Goal: Task Accomplishment & Management: Manage account settings

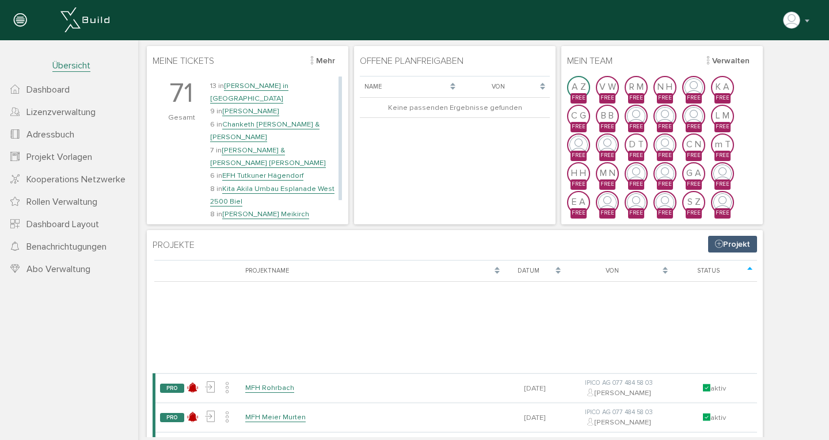
click at [262, 120] on link "Chanketh [PERSON_NAME] & [PERSON_NAME]" at bounding box center [264, 131] width 109 height 22
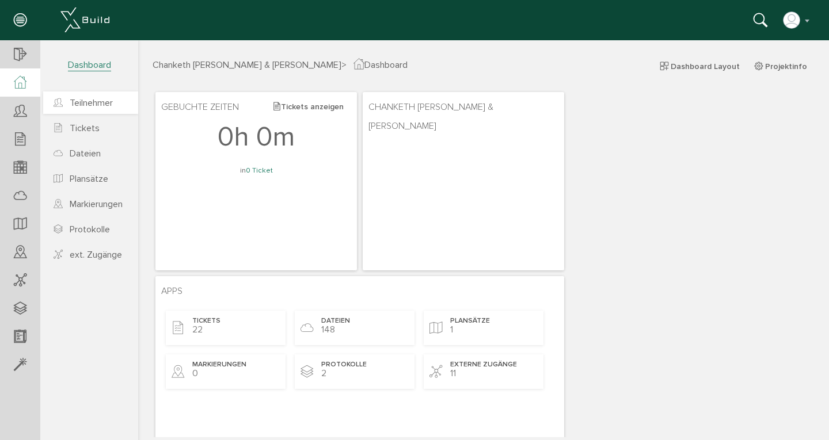
click at [89, 102] on span "Teilnehmer" at bounding box center [91, 103] width 43 height 12
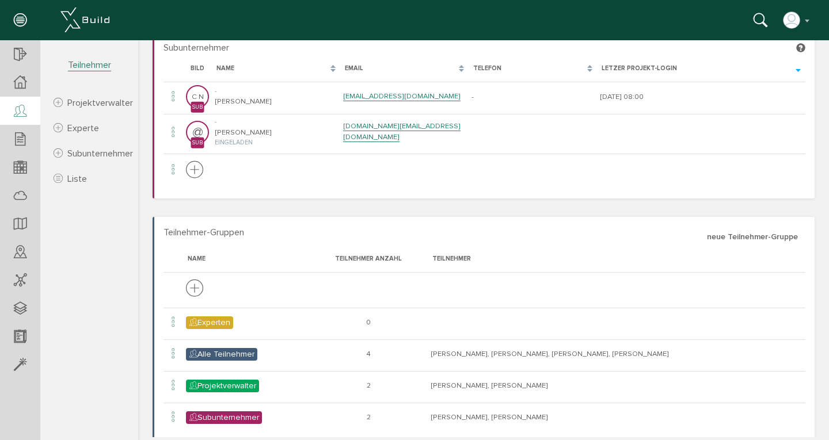
scroll to position [309, 0]
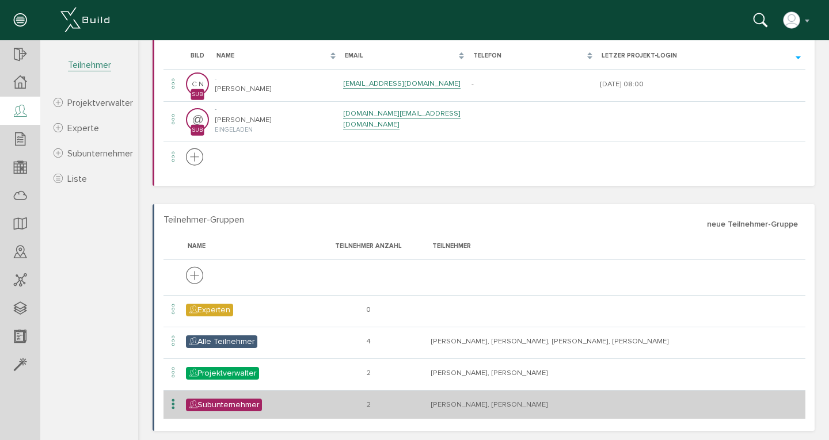
click at [451, 405] on td "[PERSON_NAME], [PERSON_NAME]" at bounding box center [617, 404] width 378 height 29
click at [224, 406] on span "Subunternehmer" at bounding box center [224, 405] width 76 height 13
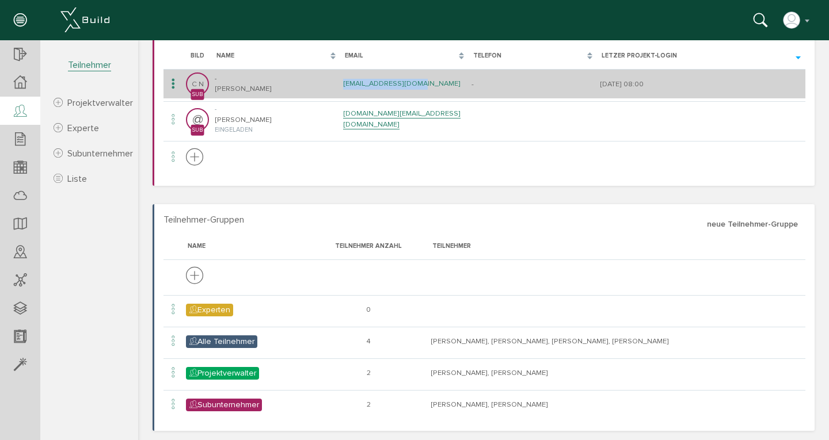
click at [360, 81] on link "[EMAIL_ADDRESS][DOMAIN_NAME]" at bounding box center [401, 84] width 117 height 10
click at [368, 120] on link "[DOMAIN_NAME][EMAIL_ADDRESS][DOMAIN_NAME]" at bounding box center [401, 119] width 117 height 21
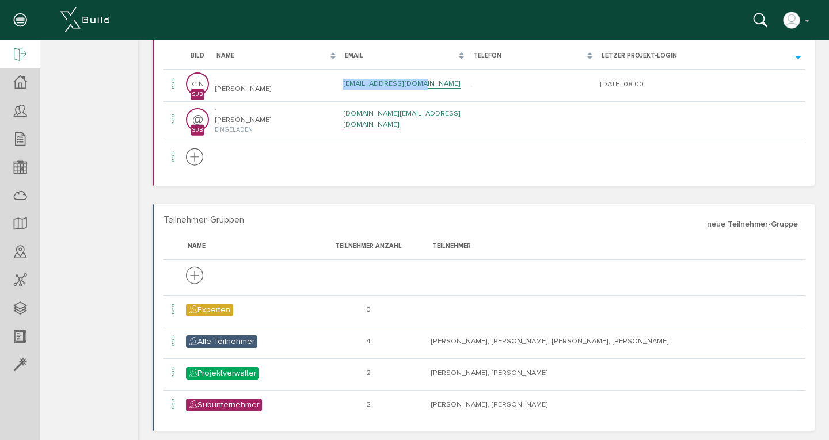
click at [19, 55] on icon at bounding box center [20, 55] width 13 height 16
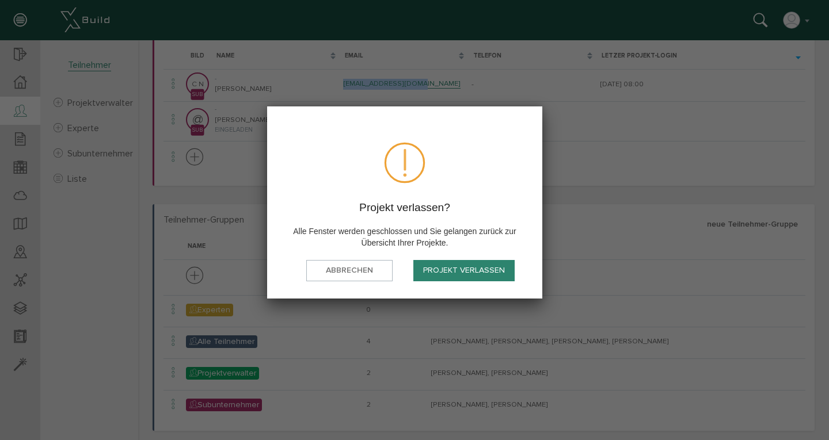
click at [456, 265] on button "Projekt verlassen" at bounding box center [463, 270] width 101 height 21
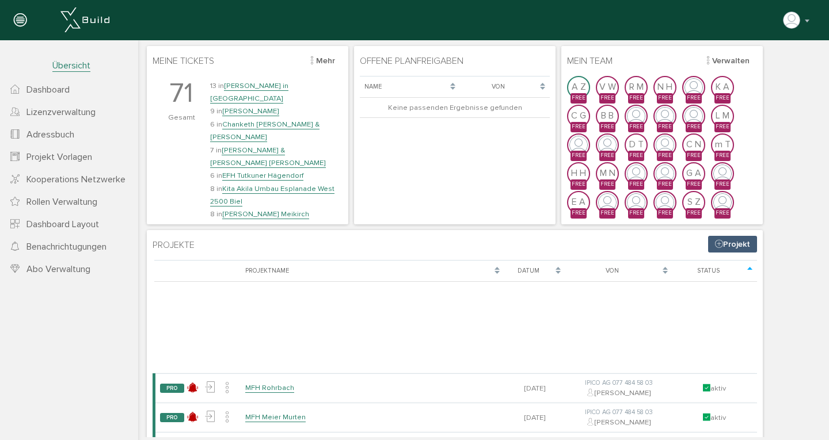
click at [48, 136] on span "Adressbuch" at bounding box center [50, 135] width 48 height 12
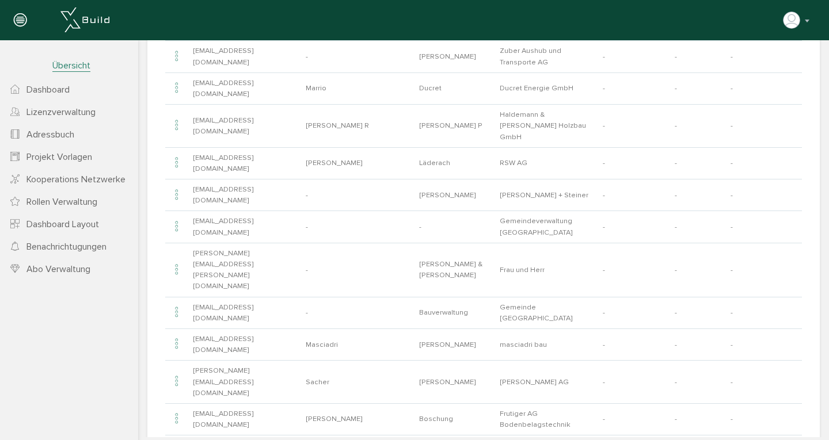
scroll to position [939, 0]
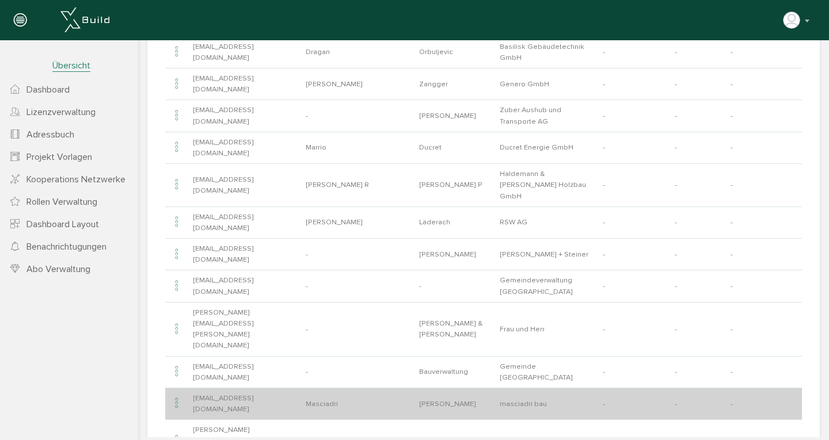
click at [237, 388] on td "[EMAIL_ADDRESS][DOMAIN_NAME]" at bounding box center [244, 404] width 113 height 32
click at [176, 396] on icon at bounding box center [177, 404] width 14 height 16
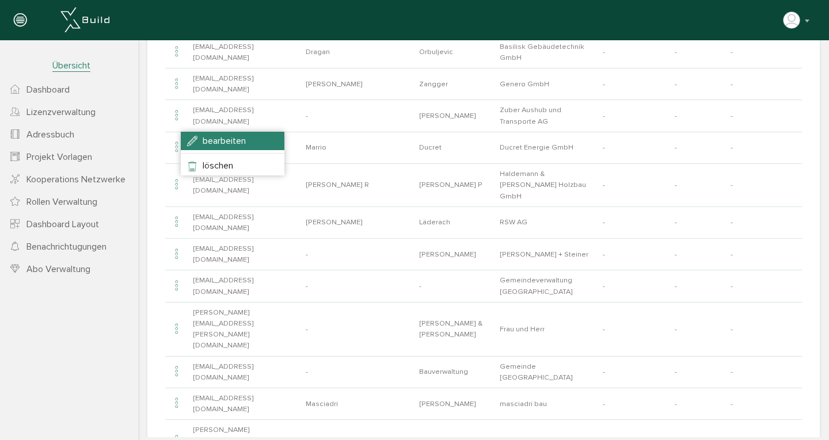
click at [203, 144] on span "bearbeiten" at bounding box center [224, 141] width 43 height 12
type input "[EMAIL_ADDRESS][DOMAIN_NAME]"
type input "Masciadri"
type input "[PERSON_NAME]"
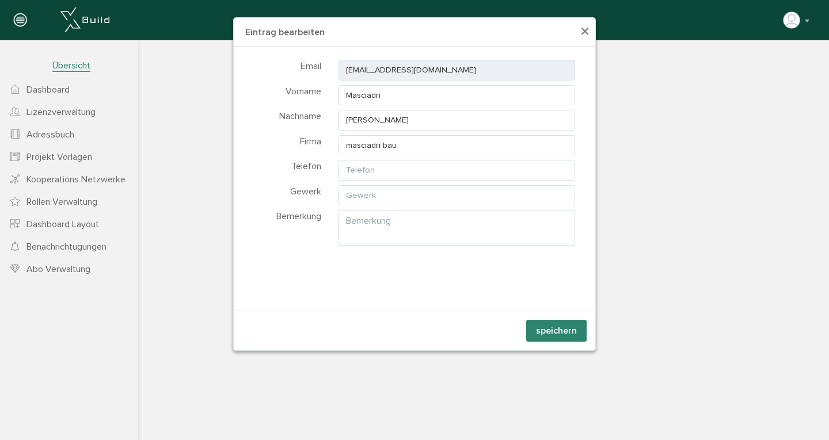
click at [585, 37] on span "×" at bounding box center [584, 32] width 9 height 22
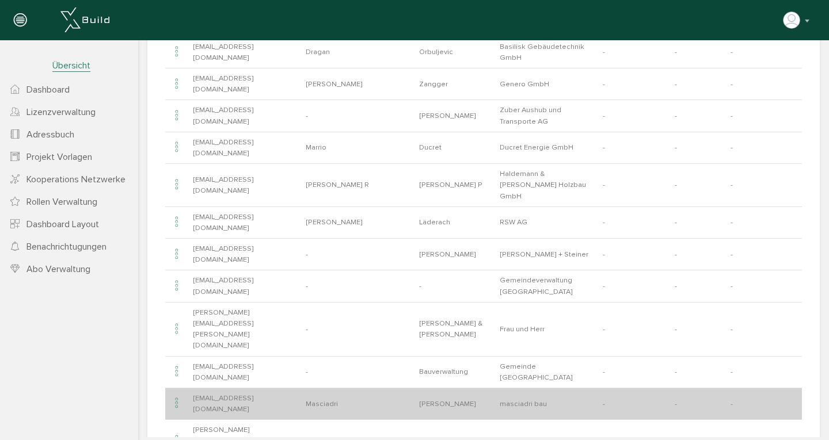
click at [176, 396] on icon at bounding box center [177, 404] width 14 height 16
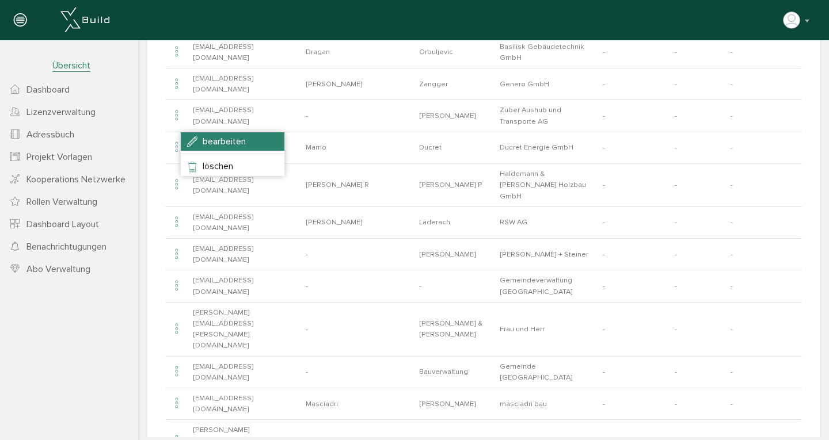
click at [215, 138] on span "bearbeiten" at bounding box center [224, 142] width 43 height 12
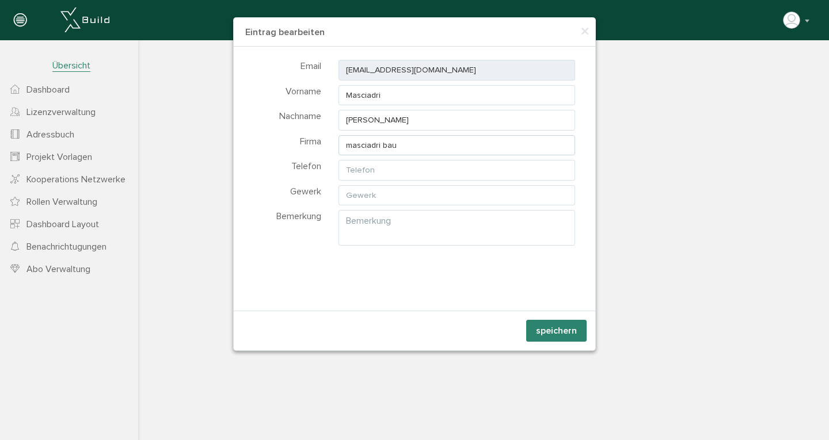
drag, startPoint x: 406, startPoint y: 143, endPoint x: 319, endPoint y: 142, distance: 86.9
click at [319, 142] on div "Firma masciadri bau" at bounding box center [414, 145] width 361 height 22
type input "Fuhrer-Masciadri"
click at [560, 333] on button "speichern" at bounding box center [556, 331] width 60 height 22
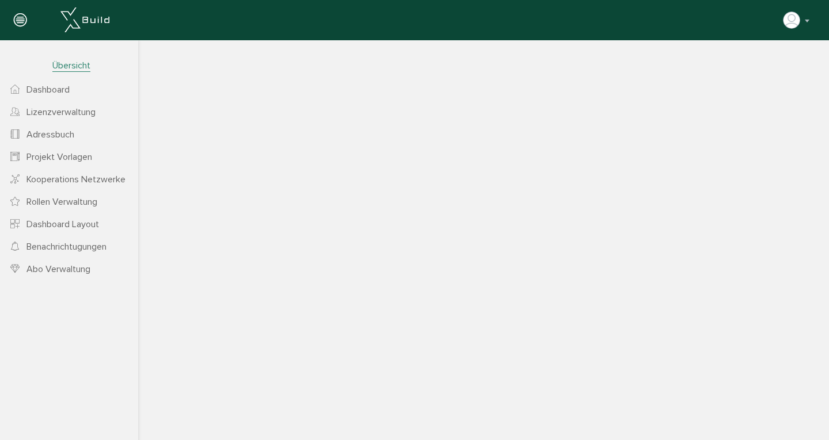
scroll to position [153, 0]
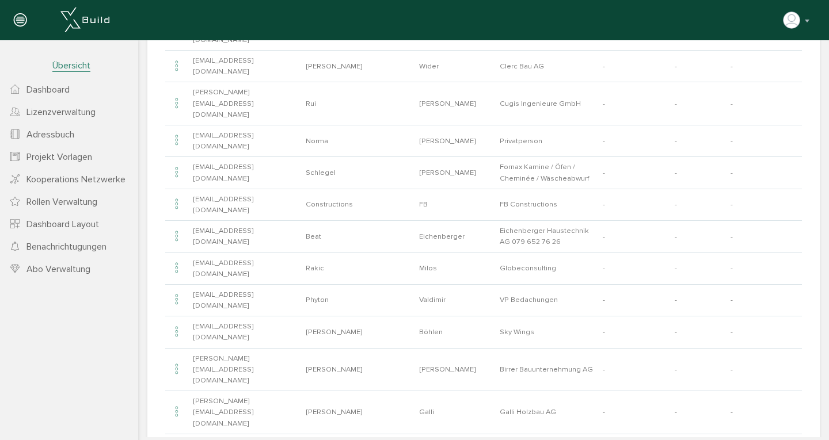
click at [60, 89] on span "Dashboard" at bounding box center [47, 90] width 43 height 12
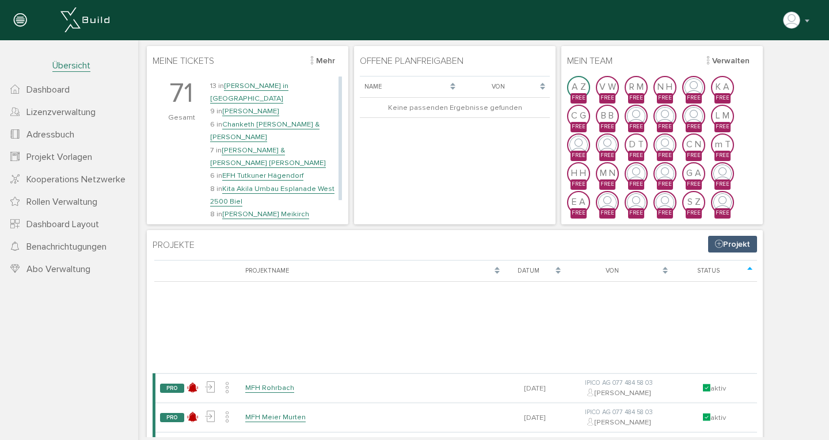
click at [258, 120] on link "Chanketh [PERSON_NAME] & [PERSON_NAME]" at bounding box center [264, 131] width 109 height 22
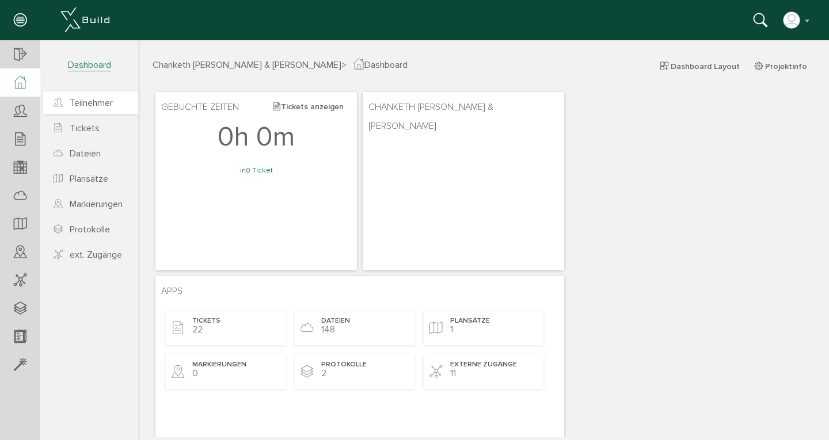
click at [84, 98] on span "Teilnehmer" at bounding box center [91, 103] width 43 height 12
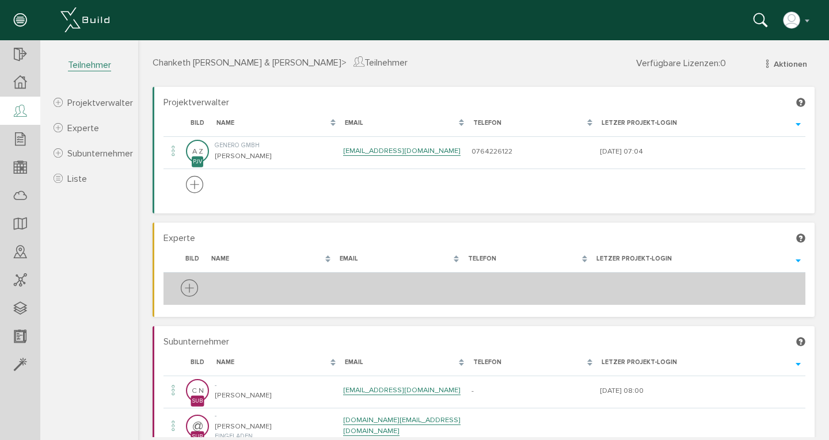
scroll to position [309, 0]
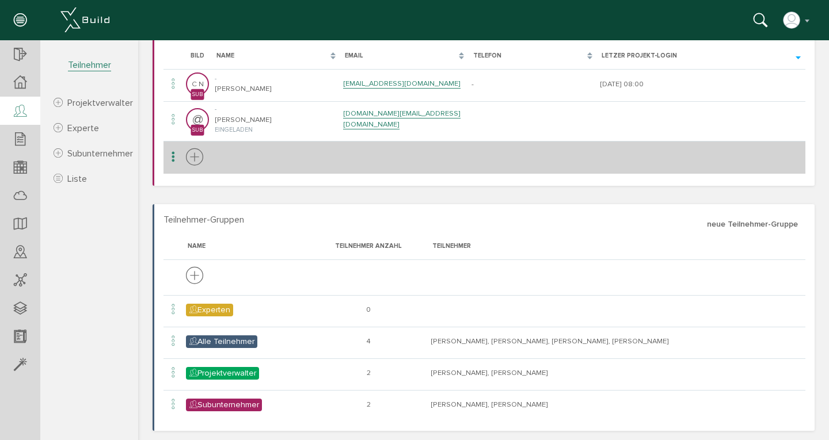
click at [196, 157] on icon at bounding box center [194, 157] width 17 height 21
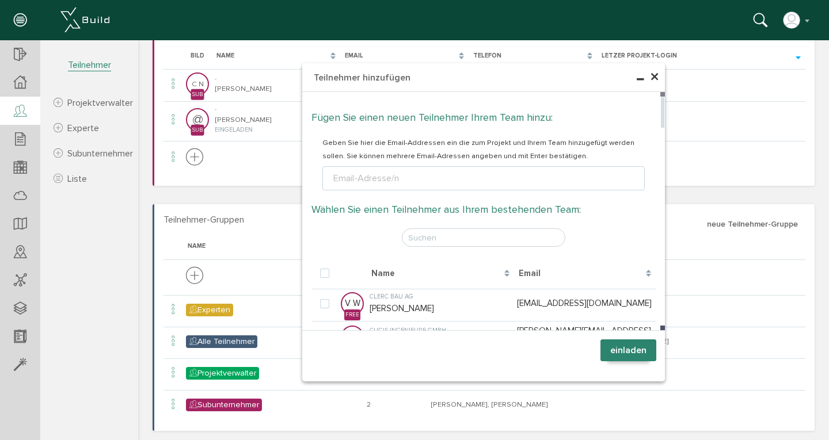
click at [339, 175] on div "Email-Adresse/n" at bounding box center [366, 179] width 70 height 14
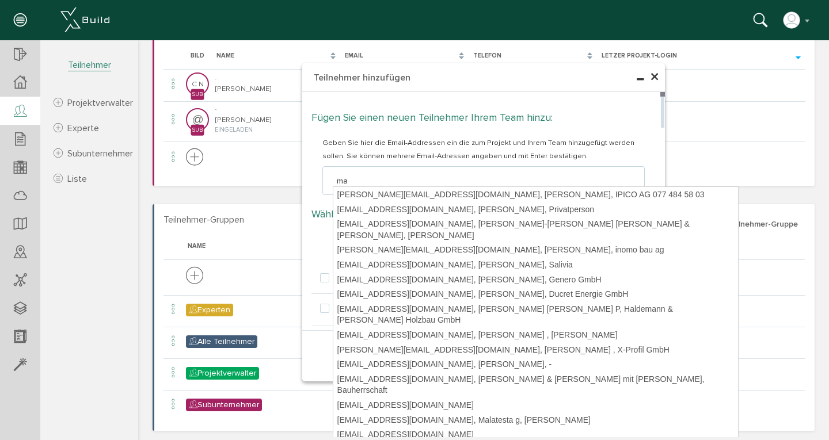
type input "mas"
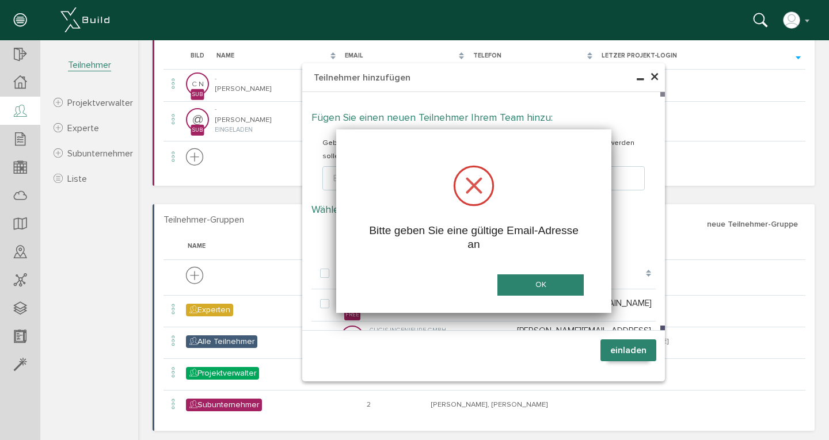
drag, startPoint x: 364, startPoint y: 193, endPoint x: 397, endPoint y: 211, distance: 37.3
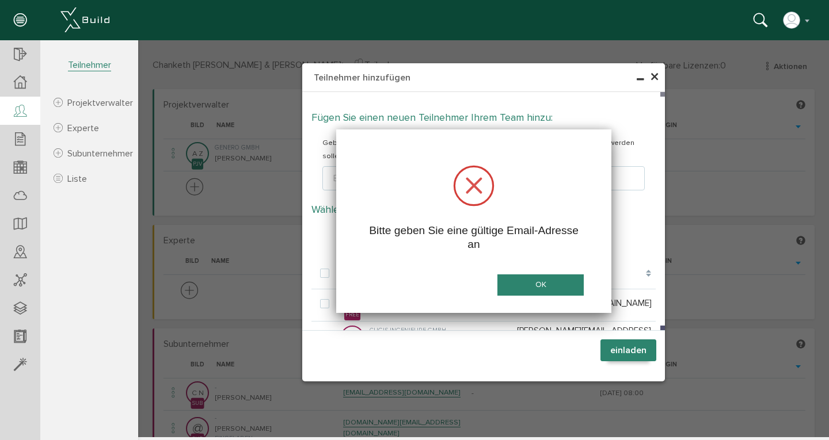
click at [539, 283] on button "OK" at bounding box center [540, 285] width 86 height 21
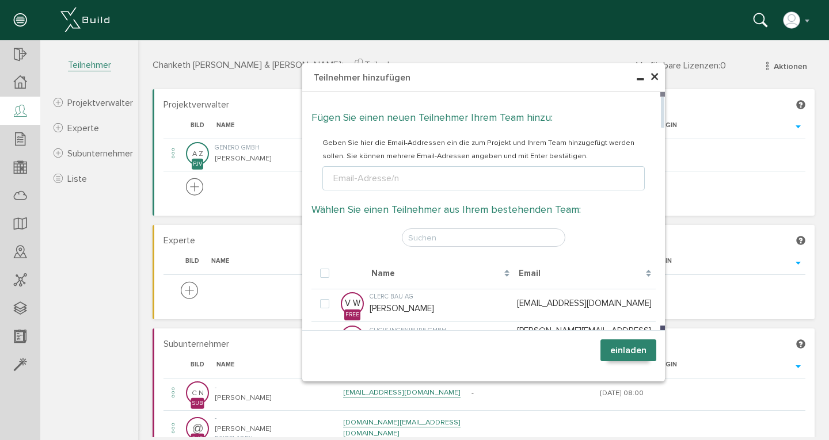
click at [396, 186] on ul "Email-Adresse/n" at bounding box center [483, 178] width 322 height 24
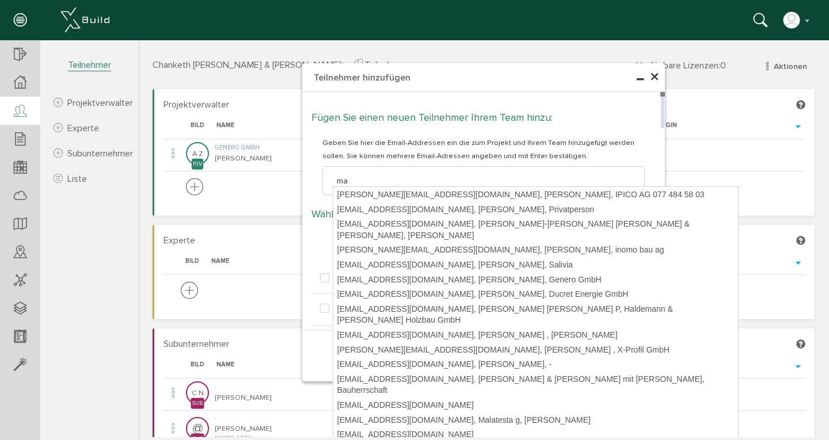
type input "mas"
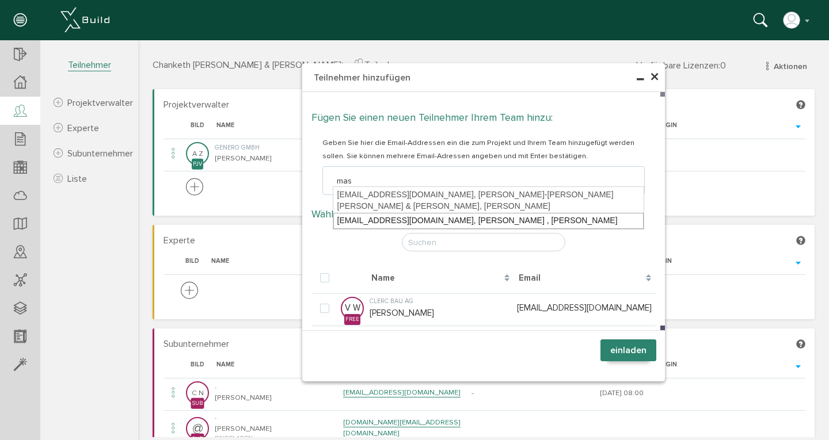
click at [409, 213] on div "[EMAIL_ADDRESS][DOMAIN_NAME], [PERSON_NAME] , [PERSON_NAME]" at bounding box center [488, 221] width 310 height 16
type textarea "[EMAIL_ADDRESS][DOMAIN_NAME]"
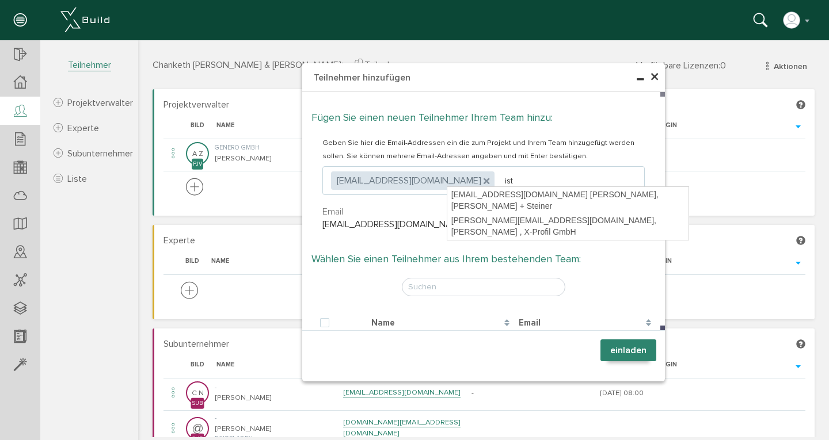
click at [526, 196] on div "[EMAIL_ADDRESS][DOMAIN_NAME] [PERSON_NAME], [PERSON_NAME] + Steiner" at bounding box center [568, 201] width 240 height 26
type input "[EMAIL_ADDRESS][DOMAIN_NAME]"
type textarea "[EMAIL_ADDRESS][DOMAIN_NAME],[EMAIL_ADDRESS][DOMAIN_NAME]"
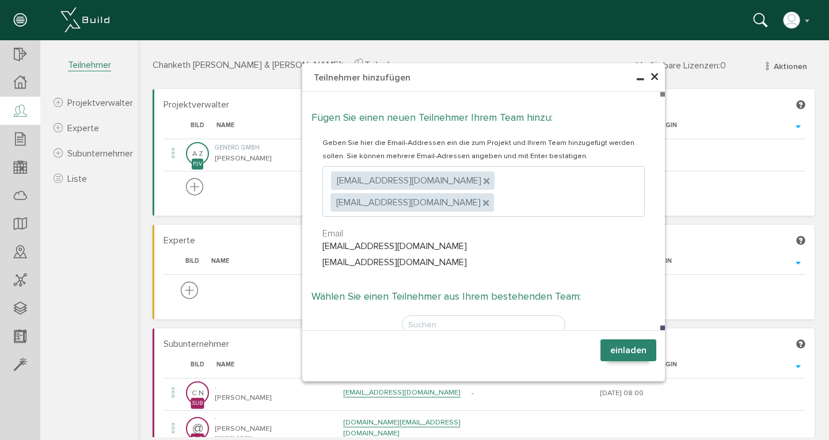
click at [622, 352] on button "einladen" at bounding box center [628, 351] width 56 height 22
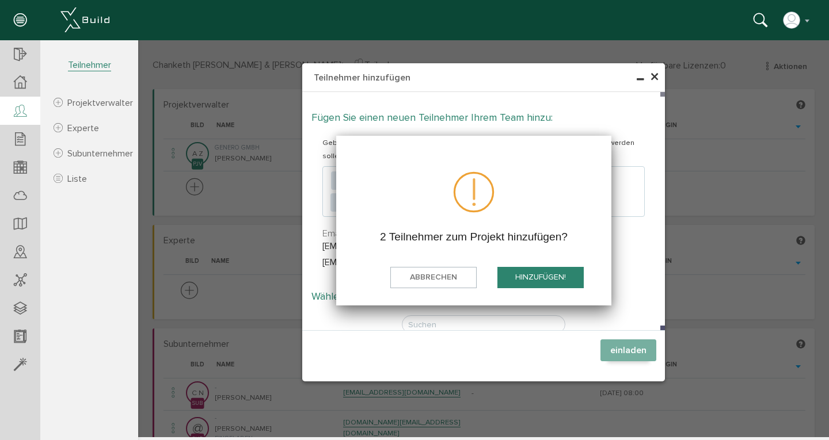
click at [547, 275] on button "hinzufügen!" at bounding box center [540, 277] width 86 height 21
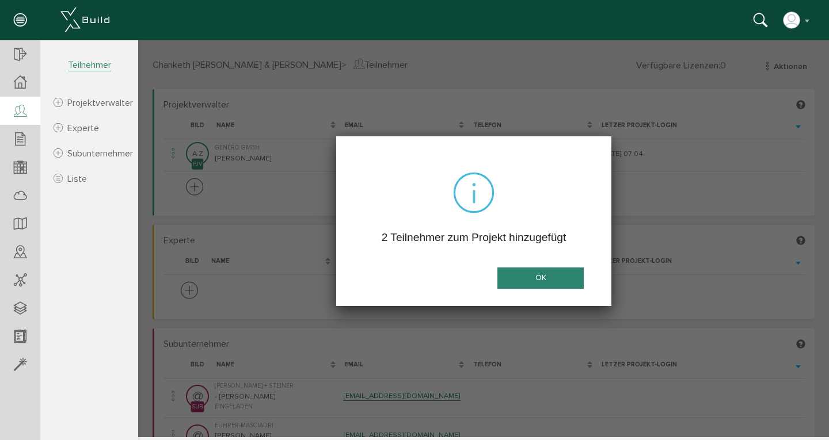
click at [546, 279] on button "OK" at bounding box center [540, 278] width 86 height 21
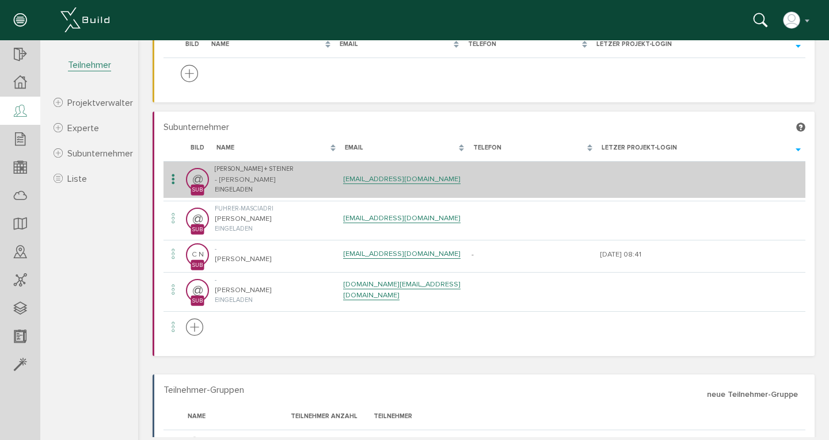
scroll to position [193, 0]
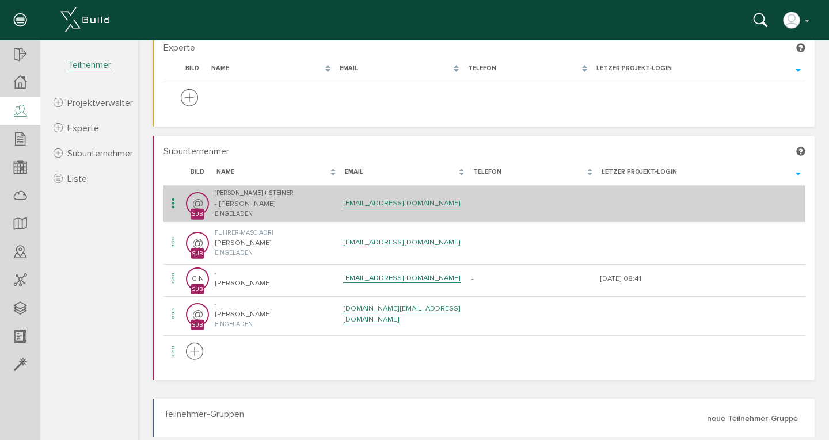
click at [171, 200] on icon at bounding box center [173, 204] width 14 height 16
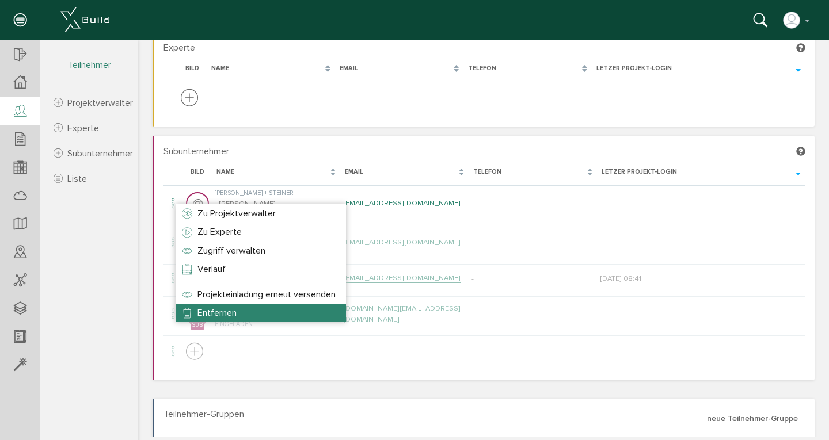
click at [217, 313] on span "Entfernen" at bounding box center [216, 313] width 39 height 12
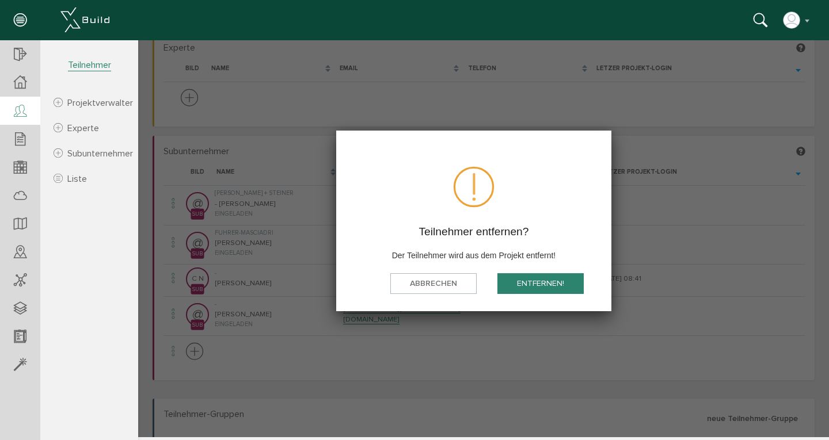
click at [542, 282] on button "Entfernen!" at bounding box center [540, 283] width 86 height 21
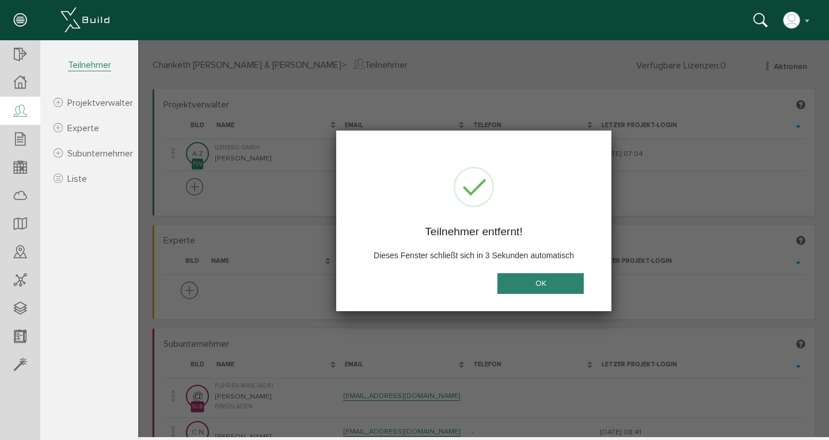
click at [542, 282] on button "OK" at bounding box center [540, 283] width 86 height 21
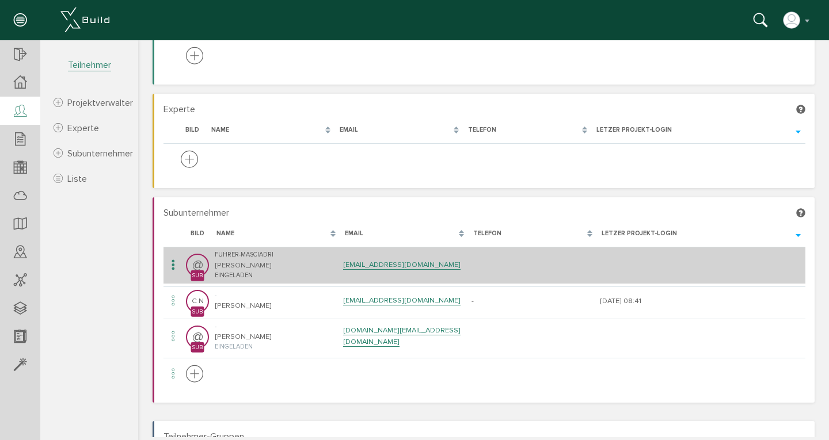
scroll to position [187, 0]
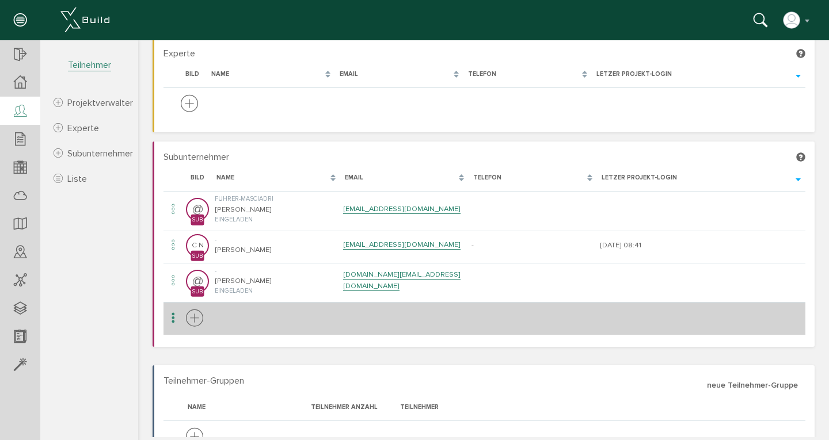
click at [195, 314] on icon at bounding box center [194, 318] width 17 height 21
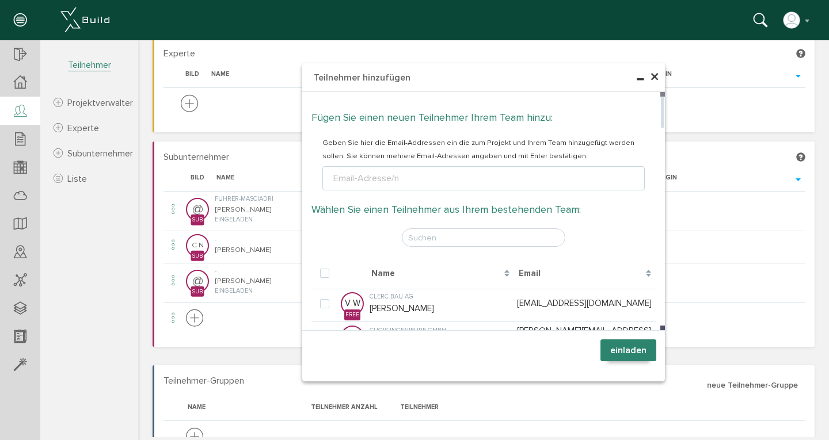
click at [369, 181] on div "Email-Adresse/n" at bounding box center [366, 179] width 70 height 14
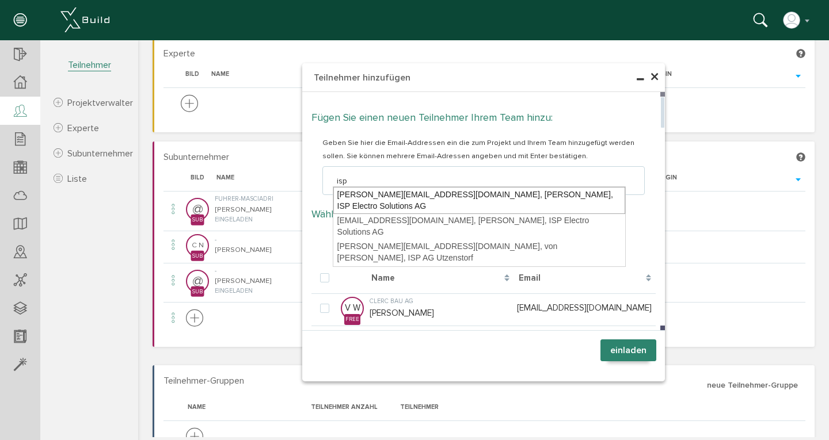
click at [391, 196] on div "[PERSON_NAME][EMAIL_ADDRESS][DOMAIN_NAME], [PERSON_NAME], ISP Electro Solutions…" at bounding box center [479, 200] width 292 height 27
type input "[PERSON_NAME][EMAIL_ADDRESS][DOMAIN_NAME]"
type textarea "[PERSON_NAME][EMAIL_ADDRESS][DOMAIN_NAME]"
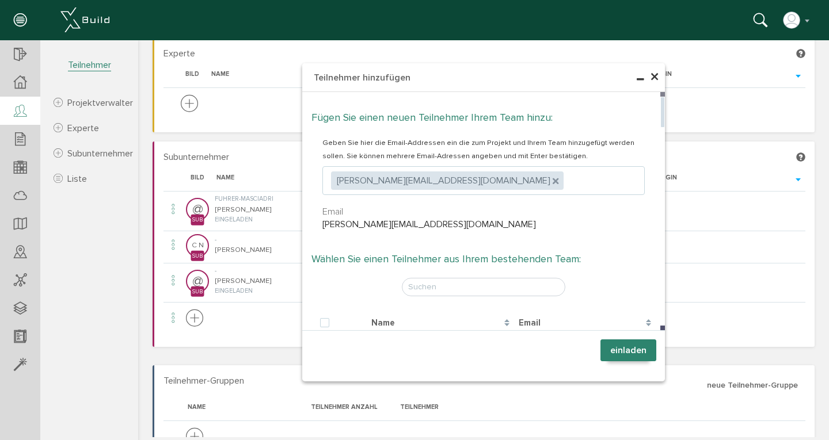
click at [627, 350] on button "einladen" at bounding box center [628, 351] width 56 height 22
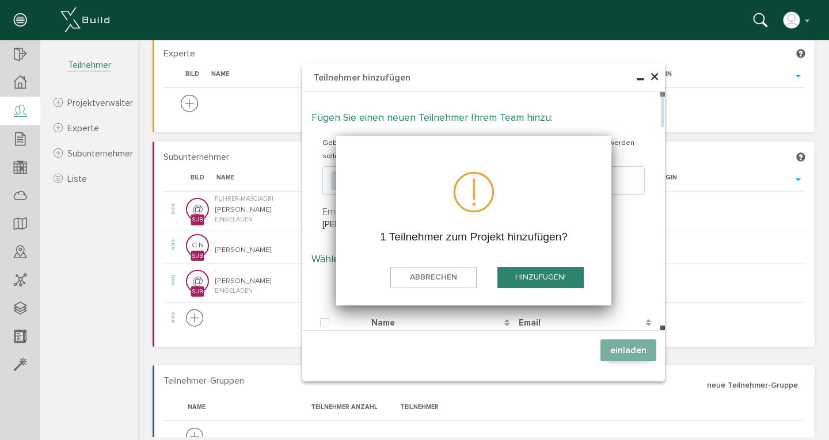
scroll to position [0, 0]
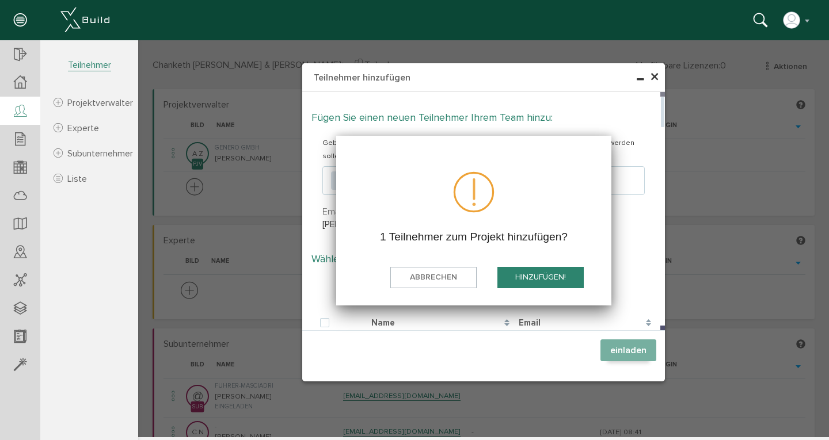
click at [543, 275] on button "hinzufügen!" at bounding box center [540, 277] width 86 height 21
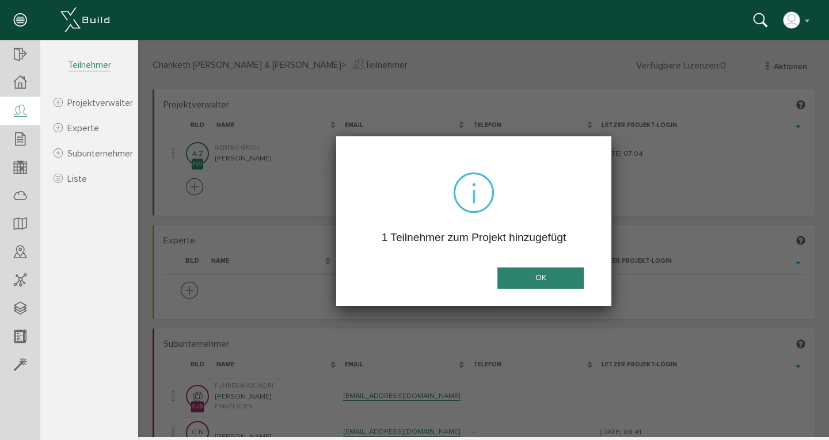
click at [530, 277] on button "OK" at bounding box center [540, 278] width 86 height 21
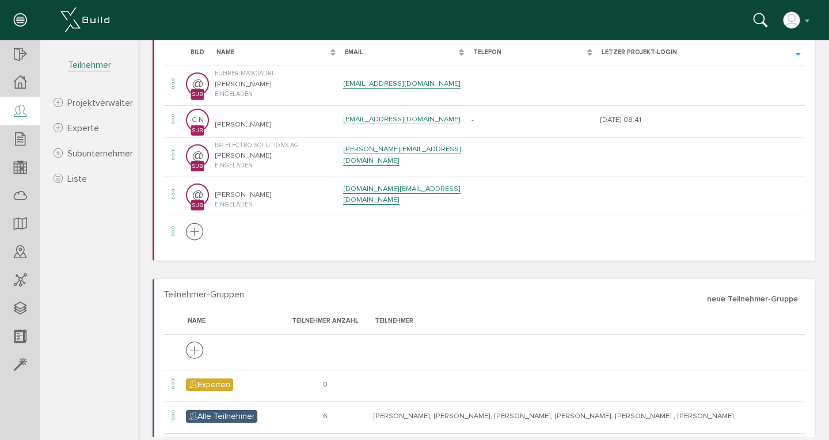
scroll to position [386, 0]
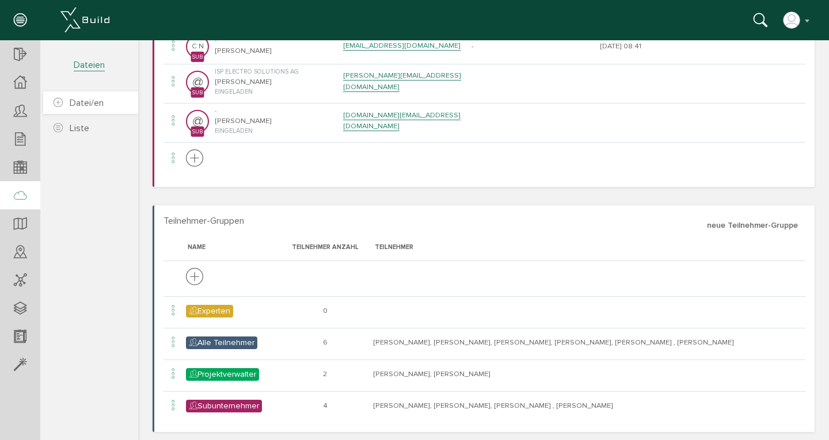
click at [88, 105] on span "Datei/en" at bounding box center [87, 103] width 34 height 12
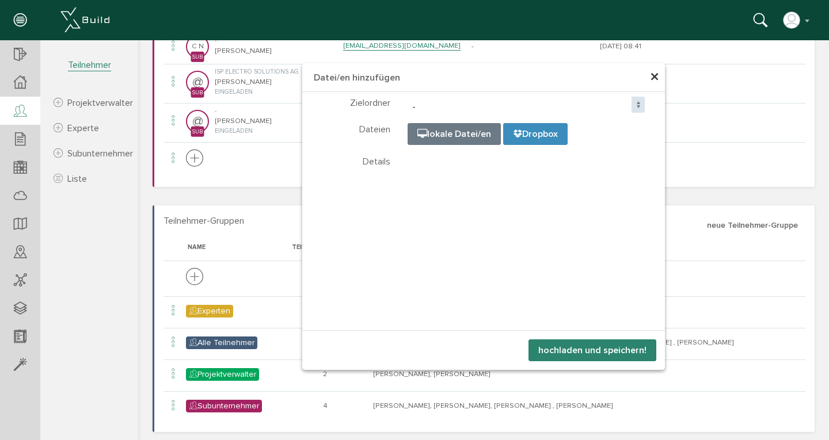
click at [650, 80] on span "×" at bounding box center [654, 77] width 9 height 22
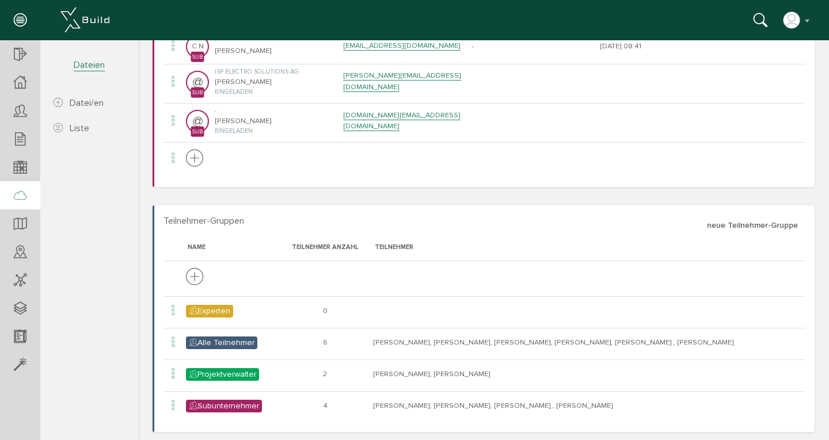
click at [20, 196] on icon at bounding box center [20, 196] width 13 height 16
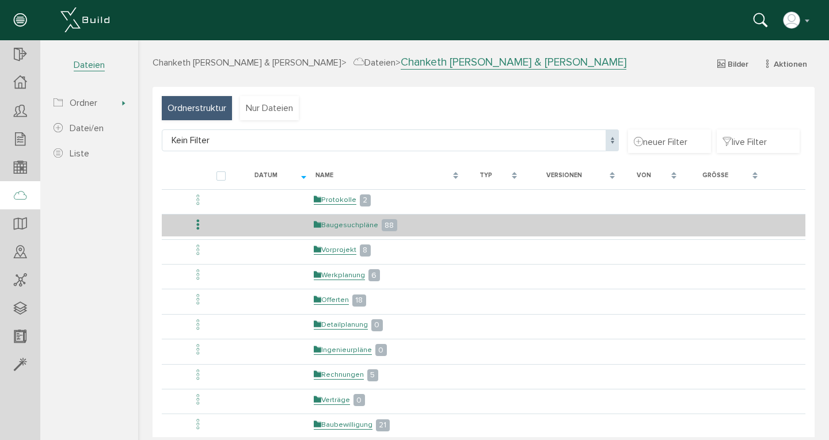
scroll to position [56, 0]
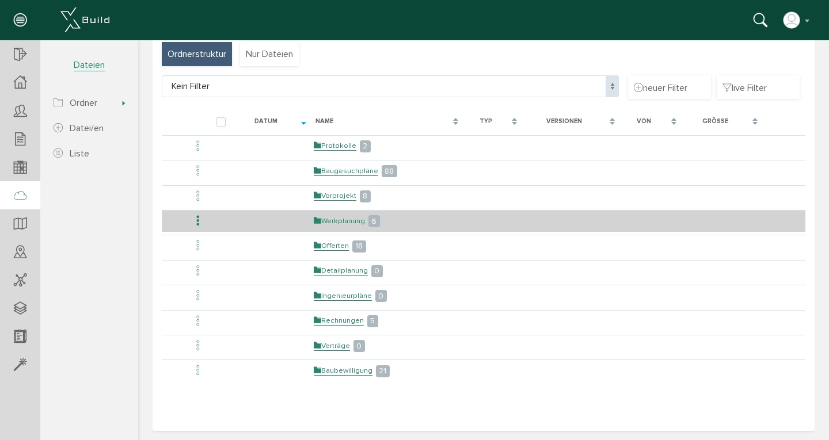
click at [336, 224] on link "Werkplanung" at bounding box center [339, 221] width 51 height 10
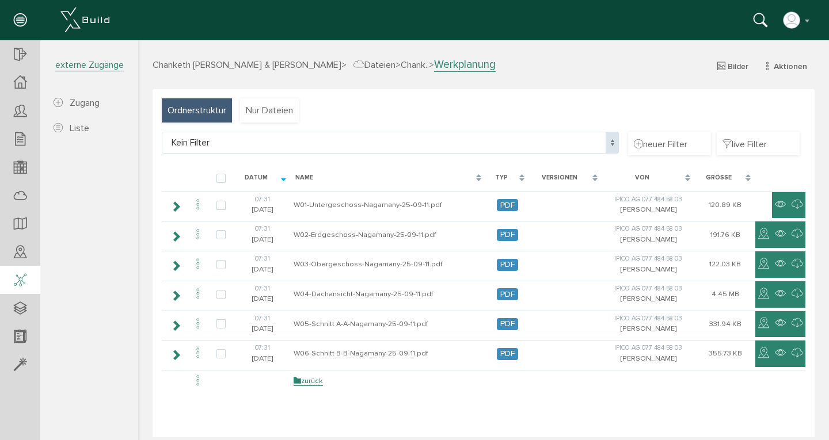
click at [31, 282] on div at bounding box center [20, 280] width 40 height 29
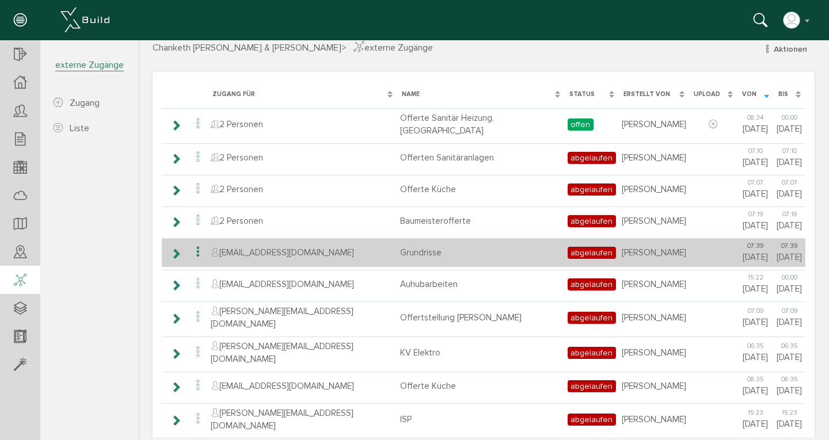
scroll to position [54, 0]
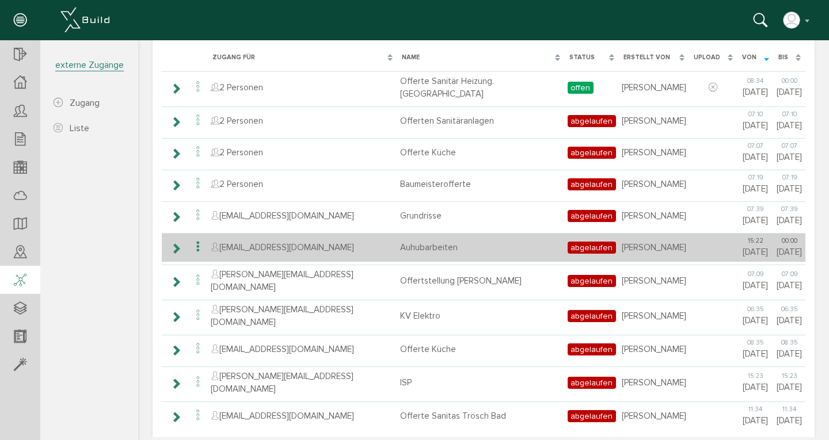
click at [197, 243] on icon at bounding box center [198, 247] width 14 height 16
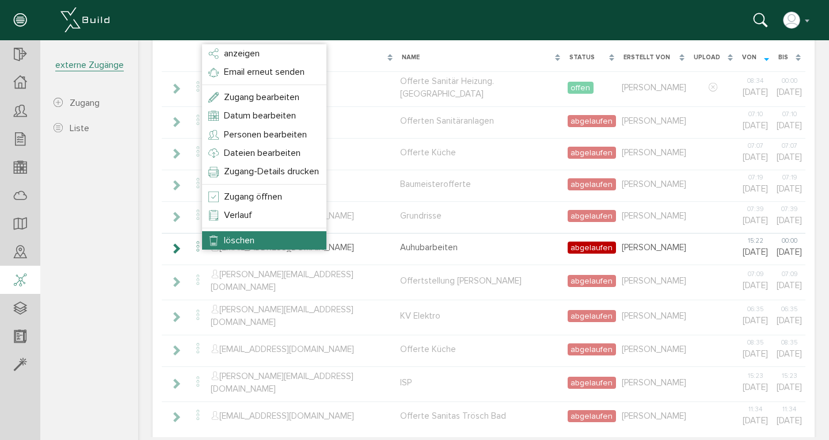
click at [261, 238] on li "löschen" at bounding box center [264, 240] width 124 height 18
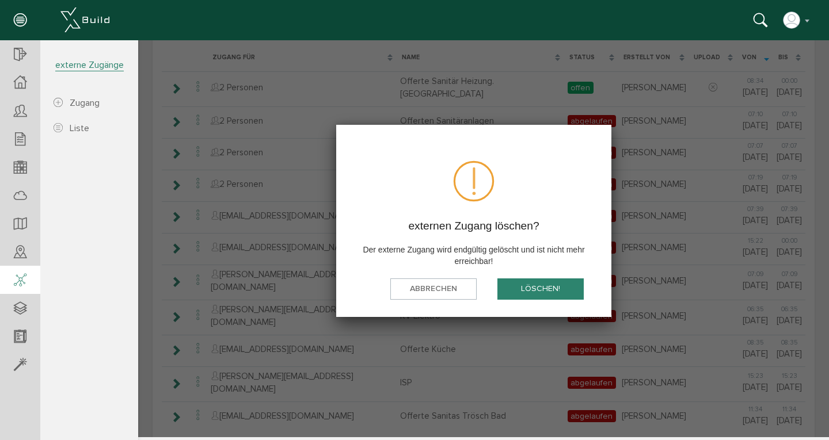
click at [521, 283] on button "löschen!" at bounding box center [540, 289] width 86 height 21
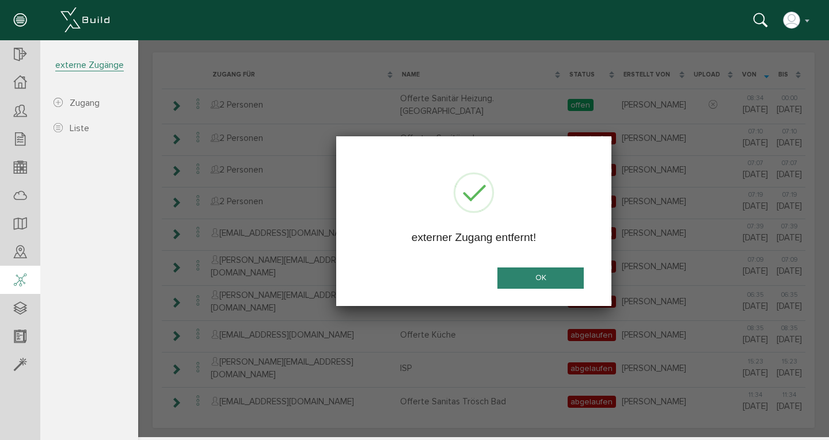
scroll to position [22, 0]
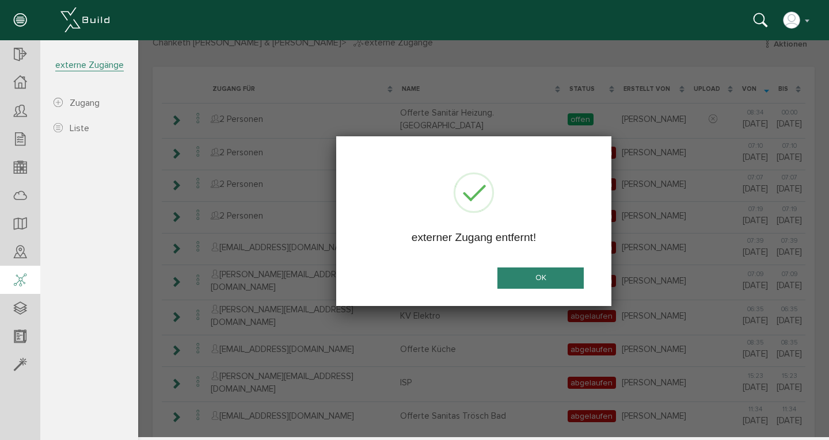
click at [520, 272] on button "OK" at bounding box center [540, 278] width 86 height 21
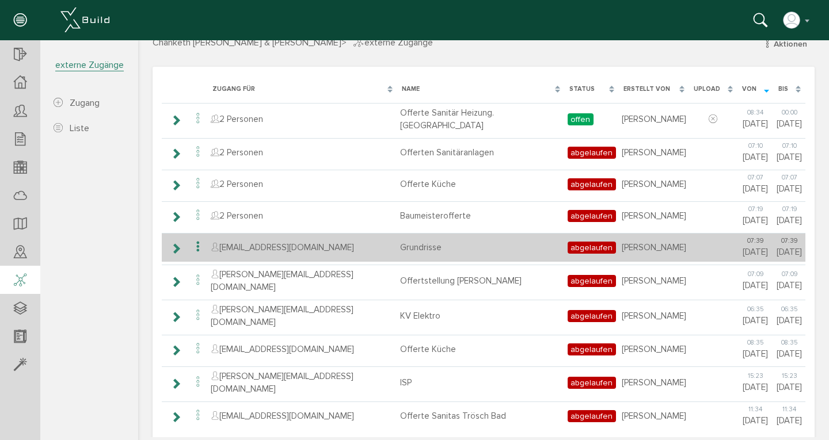
click at [178, 245] on icon at bounding box center [175, 248] width 11 height 9
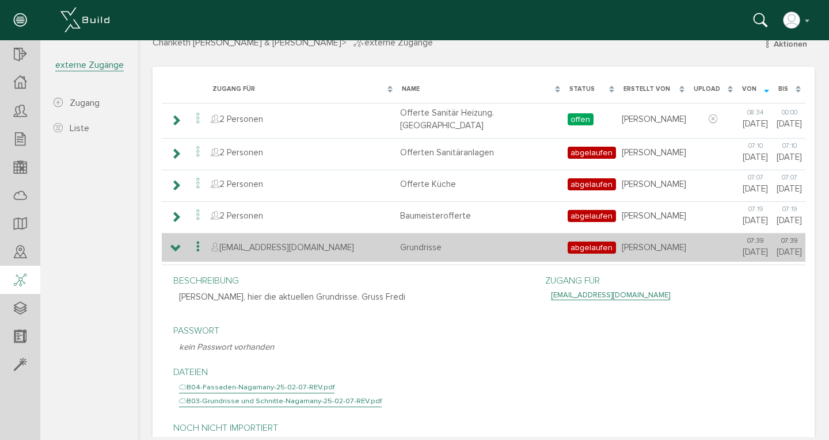
click at [196, 243] on icon at bounding box center [198, 247] width 14 height 16
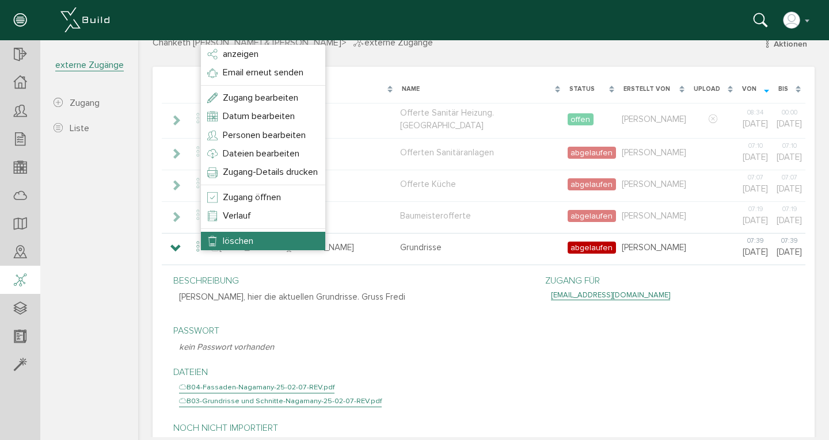
click at [213, 242] on li "löschen" at bounding box center [263, 241] width 124 height 18
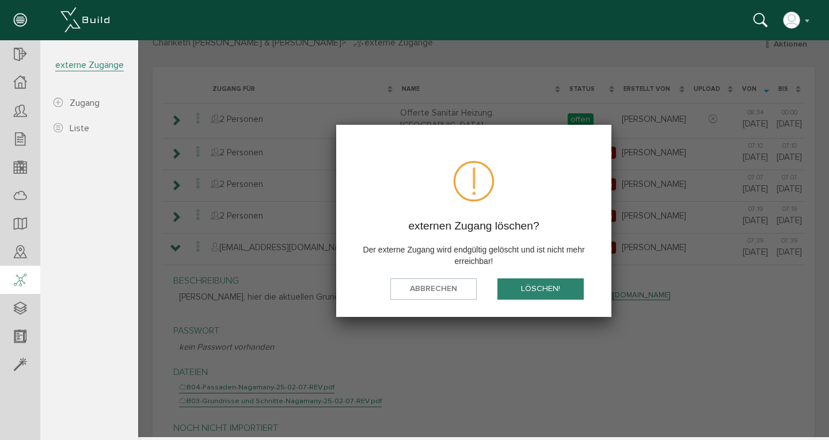
click at [522, 285] on button "löschen!" at bounding box center [540, 289] width 86 height 21
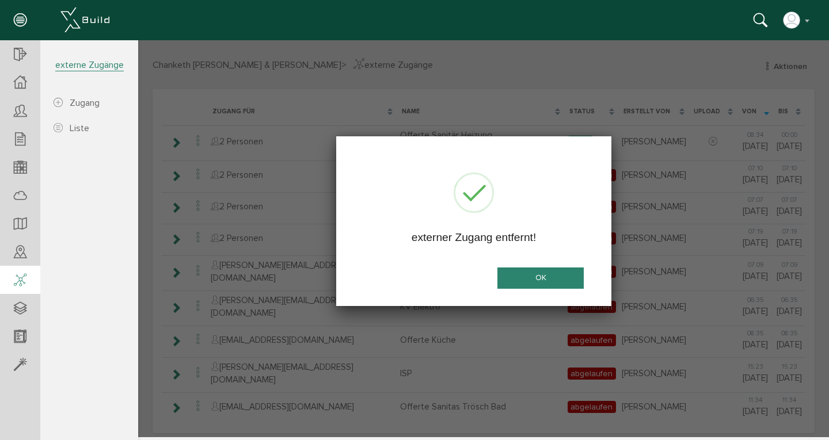
click at [531, 276] on button "OK" at bounding box center [540, 278] width 86 height 21
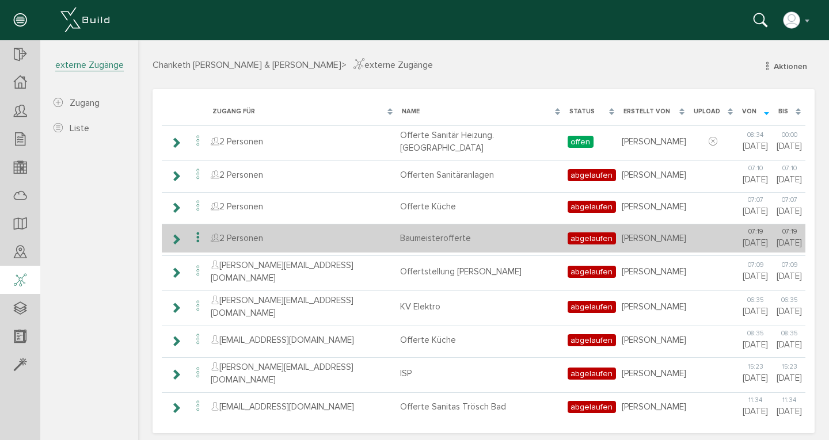
click at [197, 235] on icon at bounding box center [198, 238] width 14 height 16
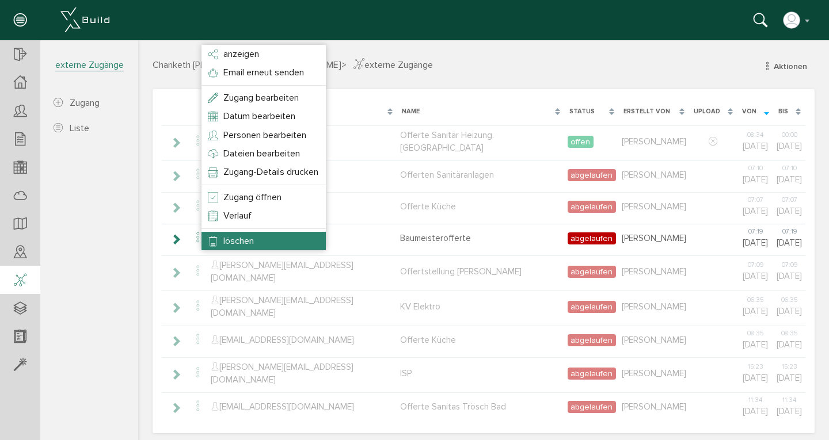
click at [253, 235] on span "löschen" at bounding box center [238, 241] width 31 height 12
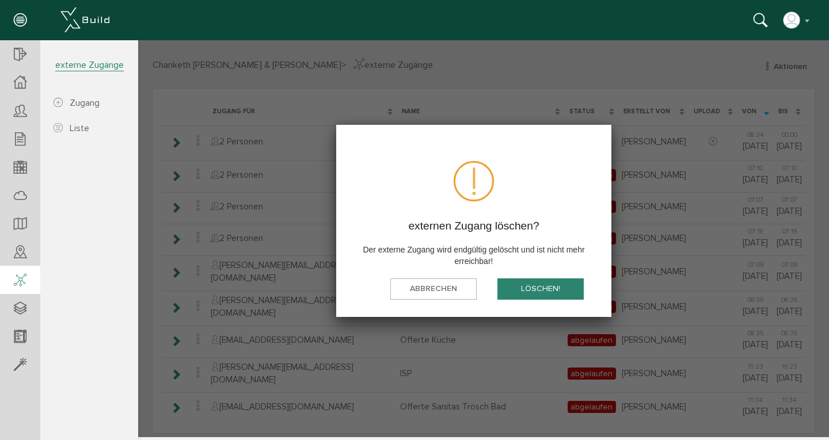
click at [545, 287] on button "löschen!" at bounding box center [540, 289] width 86 height 21
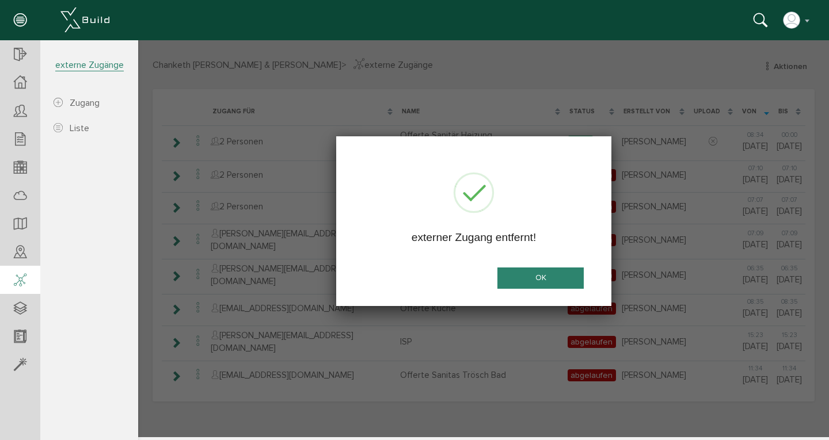
click at [528, 276] on button "OK" at bounding box center [540, 278] width 86 height 21
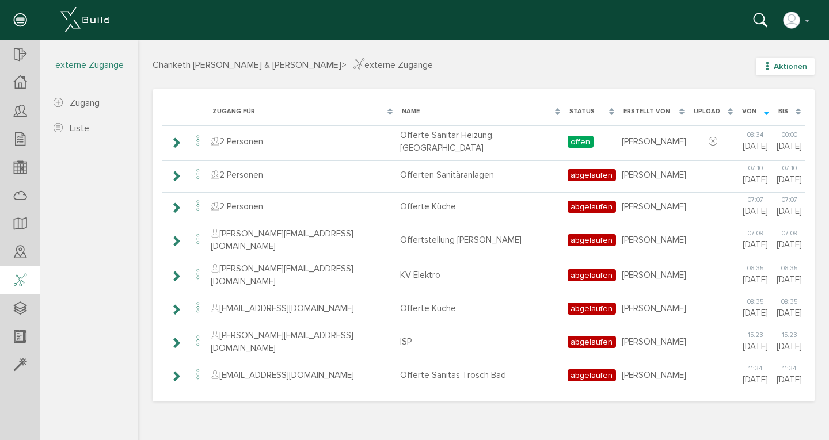
click at [681, 66] on icon "button" at bounding box center [767, 67] width 8 height 10
click at [681, 106] on link "neuer Zugang" at bounding box center [776, 105] width 91 height 18
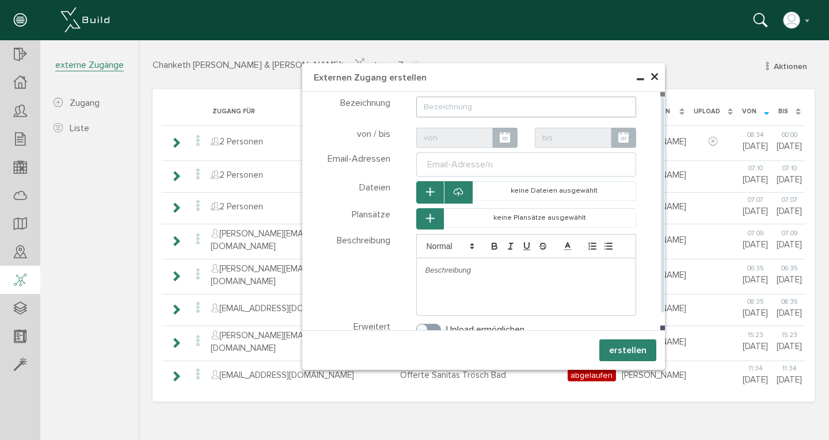
click at [430, 106] on input "text" at bounding box center [526, 107] width 220 height 21
click at [628, 136] on span at bounding box center [623, 138] width 25 height 21
type input "Werkplanung"
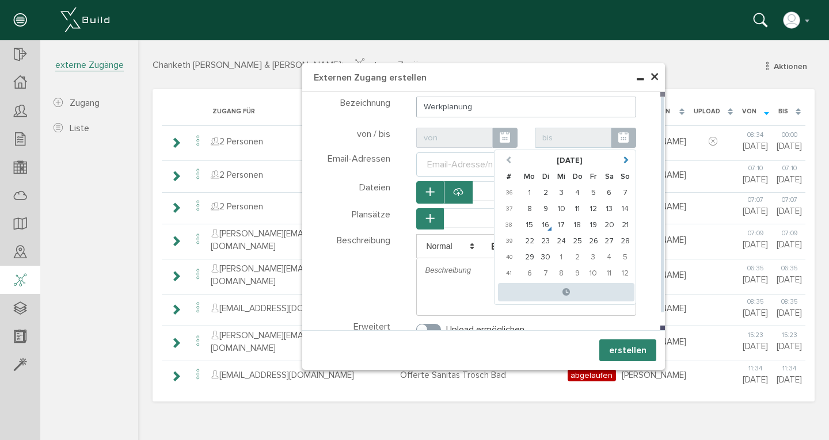
click at [626, 161] on span at bounding box center [625, 159] width 7 height 7
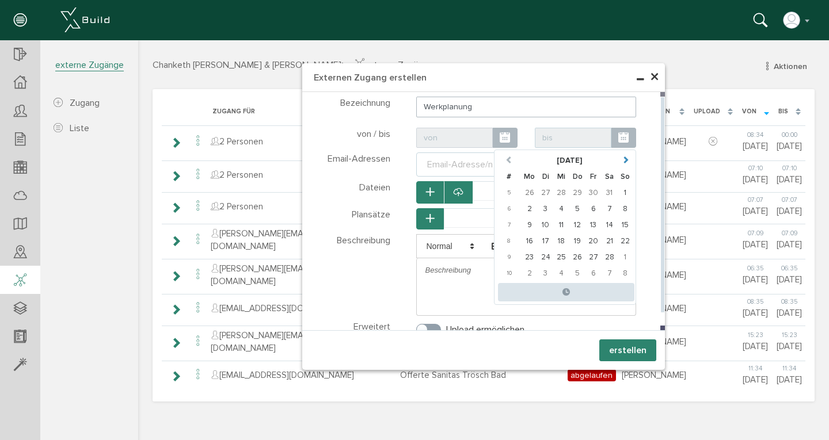
click at [626, 161] on span at bounding box center [625, 159] width 7 height 7
click at [544, 275] on td "31" at bounding box center [546, 273] width 16 height 16
type input "[DATE] 00:00"
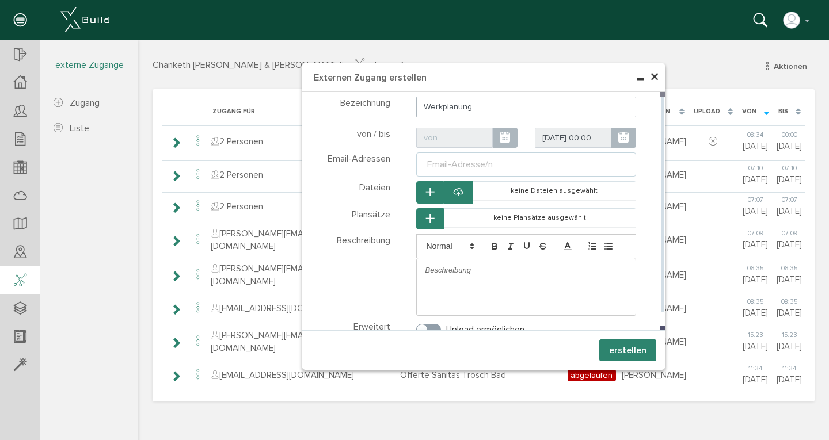
click at [500, 105] on input "Werkplanung" at bounding box center [526, 107] width 220 height 21
click at [433, 192] on icon "button" at bounding box center [430, 193] width 8 height 10
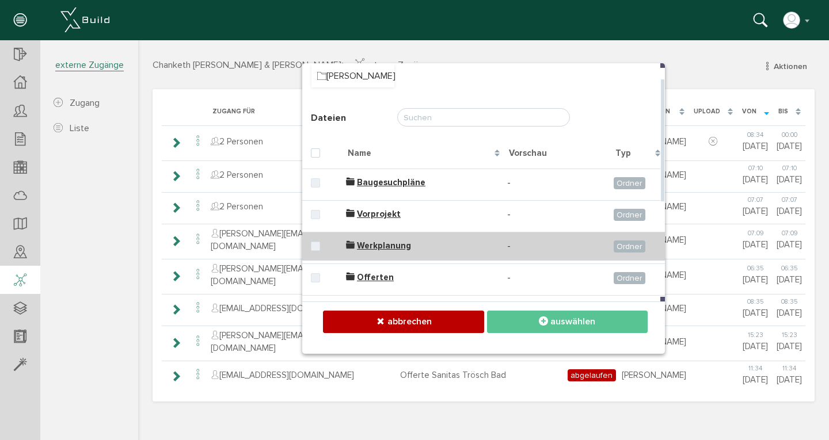
click at [375, 249] on span "Werkplanung" at bounding box center [384, 246] width 54 height 10
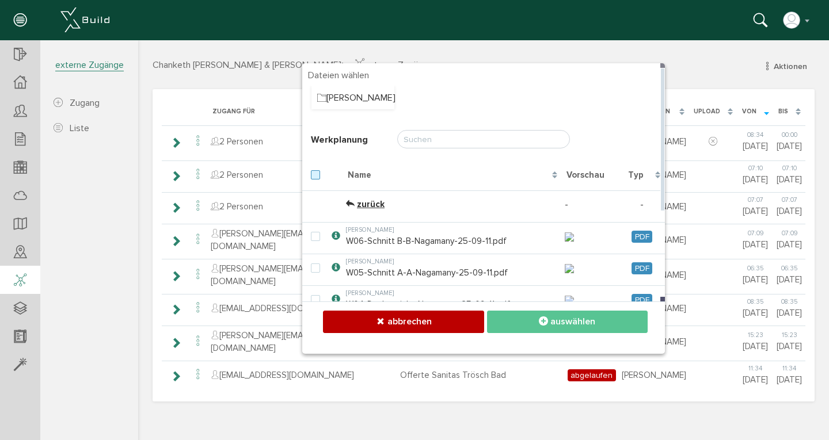
click at [315, 176] on label at bounding box center [318, 175] width 14 height 10
click at [315, 176] on input "checkbox" at bounding box center [314, 173] width 7 height 7
checkbox input "true"
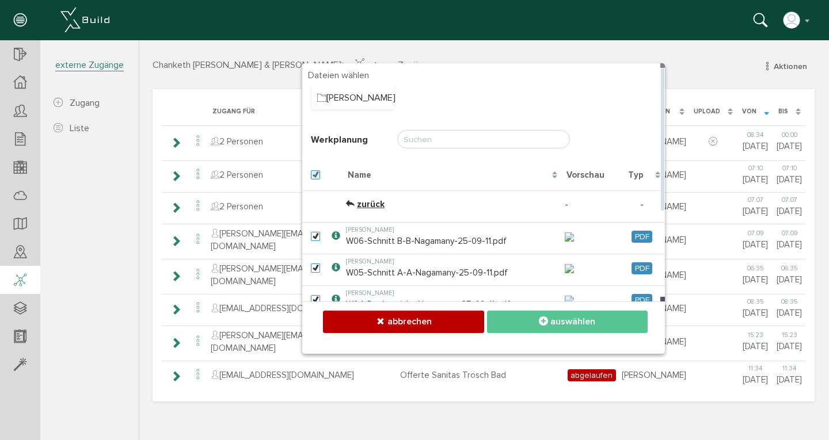
checkbox input "true"
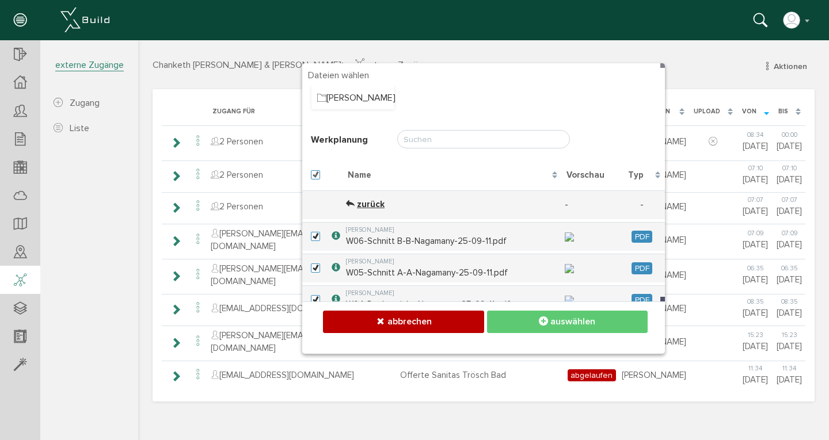
click at [577, 320] on span "auswählen" at bounding box center [572, 322] width 45 height 12
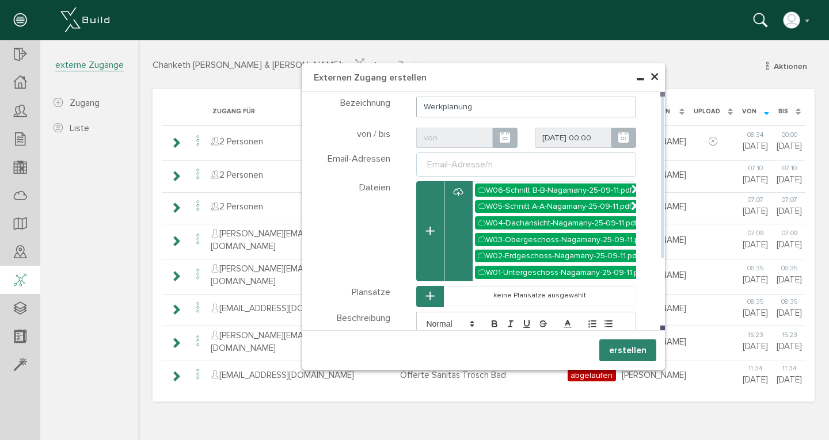
click at [448, 163] on div "Email-Adresse/n" at bounding box center [460, 165] width 70 height 14
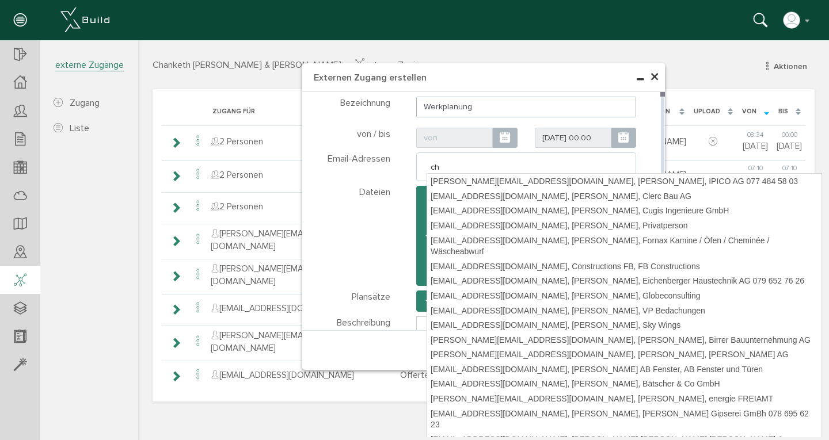
type input "c"
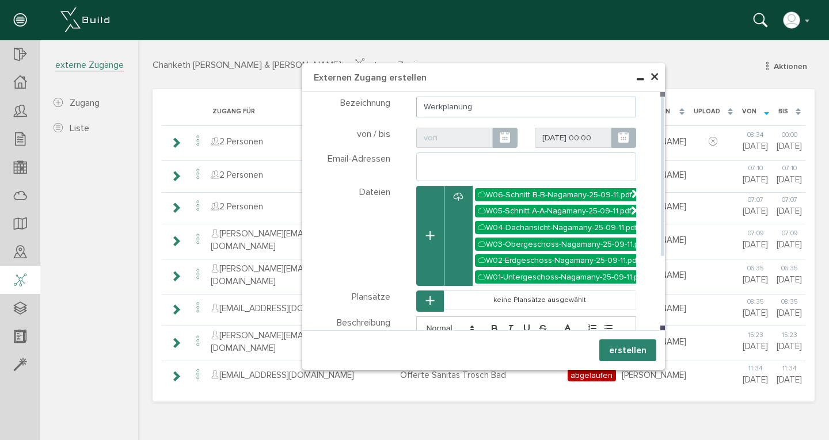
type input "s"
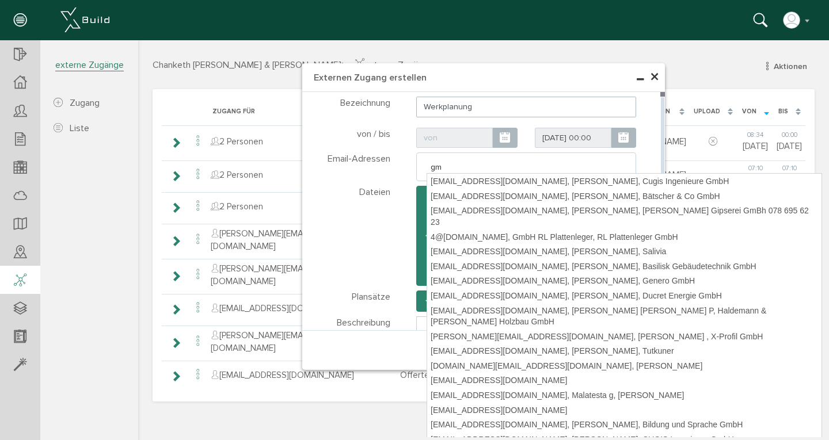
type input "gmx"
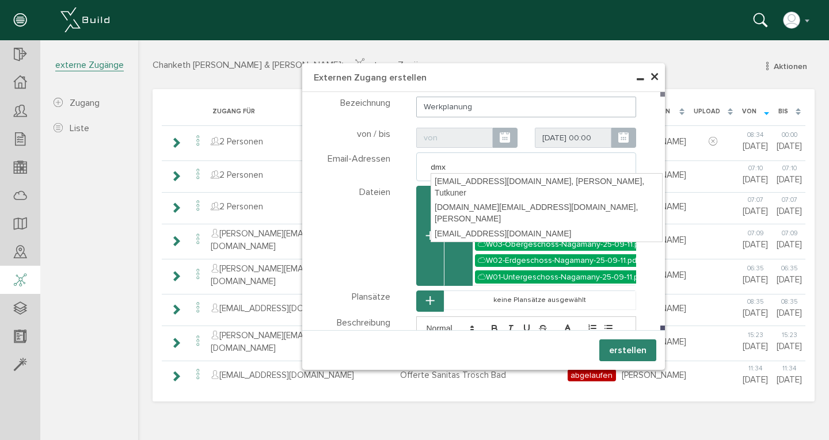
drag, startPoint x: 386, startPoint y: 251, endPoint x: 492, endPoint y: 197, distance: 118.7
click at [492, 40] on body "erweiterte Suche Datum durchsuchen Deadline durchsuchen Vorgängerversionen durc…" at bounding box center [483, 40] width 691 height 0
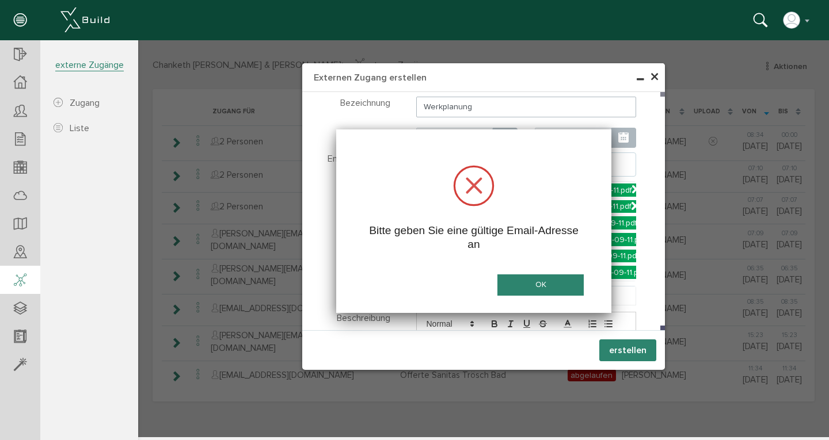
click at [547, 287] on button "OK" at bounding box center [540, 285] width 86 height 21
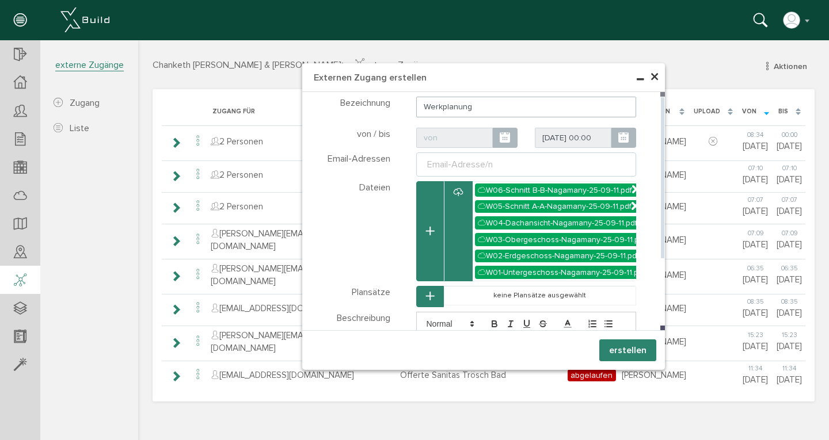
click at [483, 159] on div "Email-Adresse/n" at bounding box center [460, 165] width 70 height 14
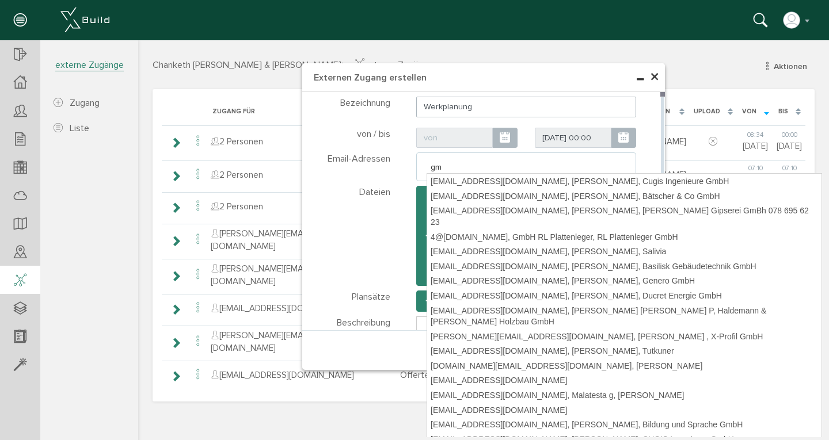
type input "gmx"
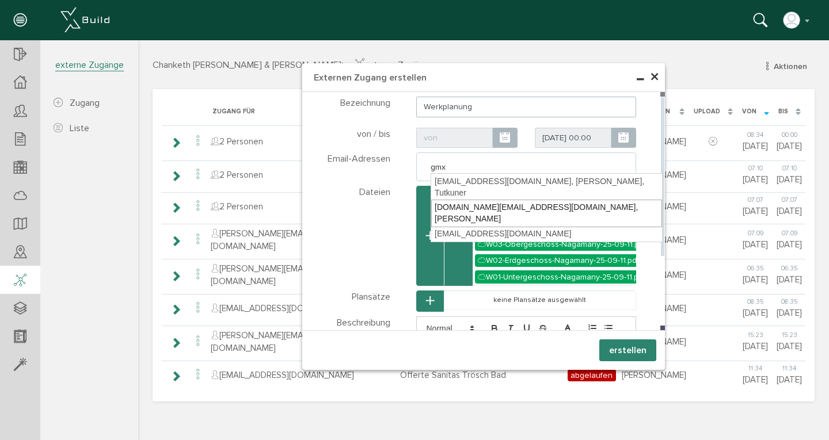
click at [512, 200] on div "[DOMAIN_NAME][EMAIL_ADDRESS][DOMAIN_NAME], [PERSON_NAME]" at bounding box center [546, 213] width 231 height 27
type textarea "[DOMAIN_NAME][EMAIL_ADDRESS][DOMAIN_NAME]"
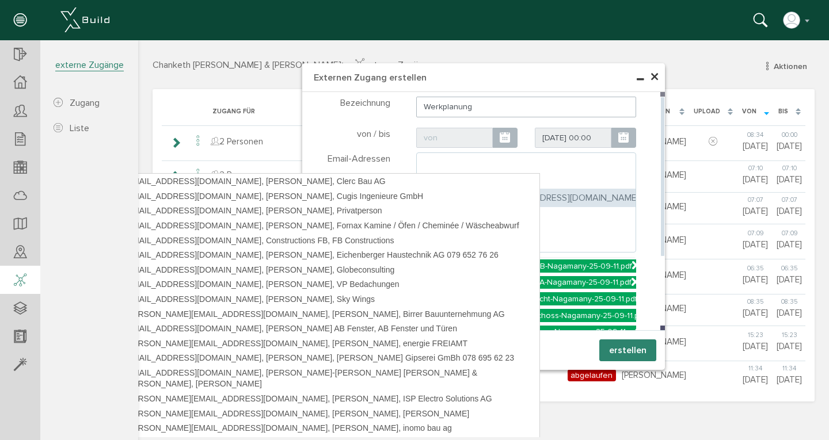
type input "na"
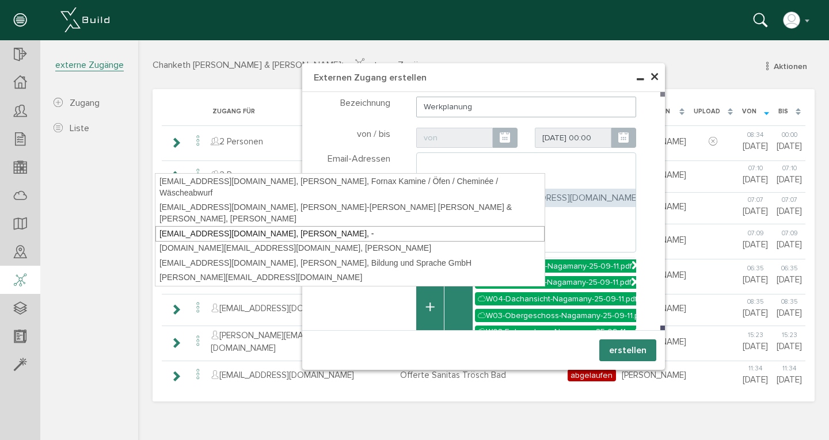
click at [308, 226] on div "[EMAIL_ADDRESS][DOMAIN_NAME], [PERSON_NAME], -" at bounding box center [349, 234] width 389 height 16
type textarea "[DOMAIN_NAME][EMAIL_ADDRESS][DOMAIN_NAME],[EMAIL_ADDRESS][DOMAIN_NAME]"
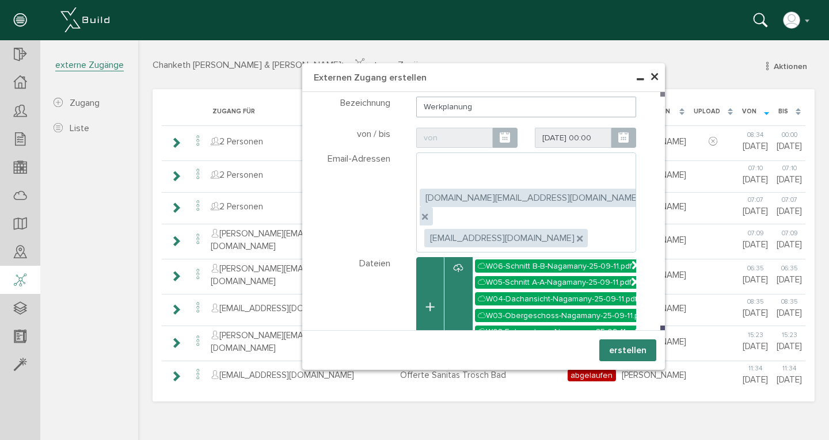
click at [626, 348] on button "erstellen" at bounding box center [627, 351] width 57 height 22
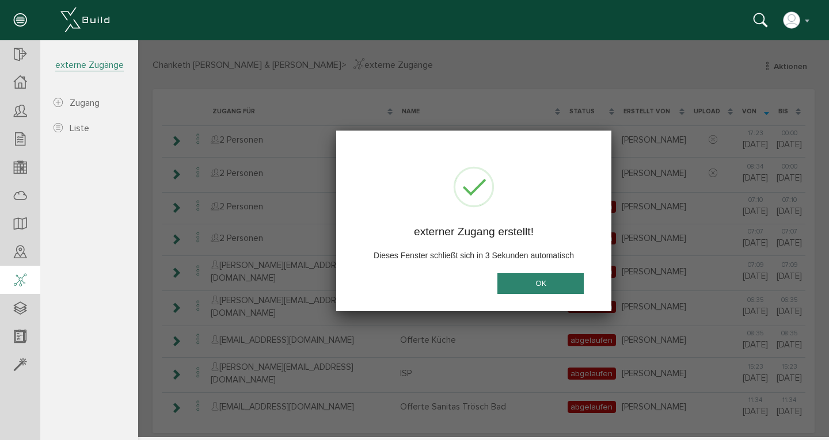
click at [536, 283] on button "OK" at bounding box center [540, 283] width 86 height 21
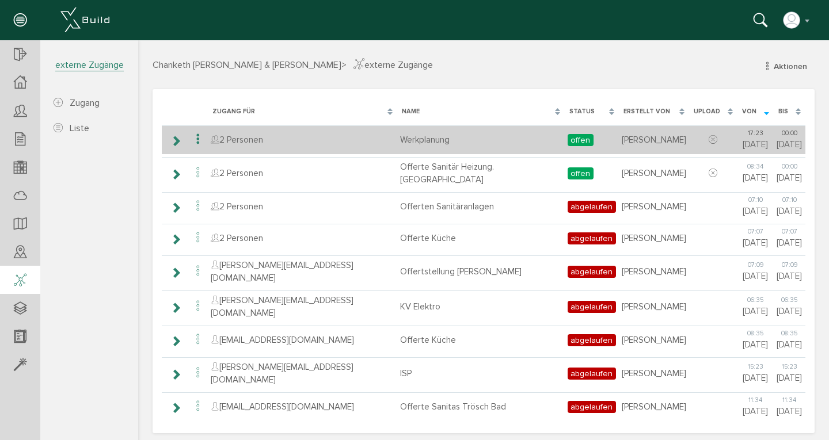
click at [174, 139] on icon at bounding box center [175, 140] width 11 height 9
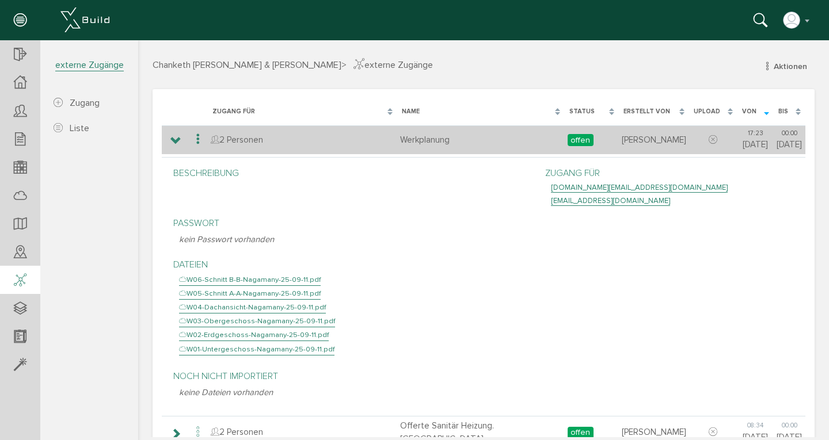
click at [178, 140] on icon at bounding box center [175, 140] width 11 height 9
